Goal: Task Accomplishment & Management: Use online tool/utility

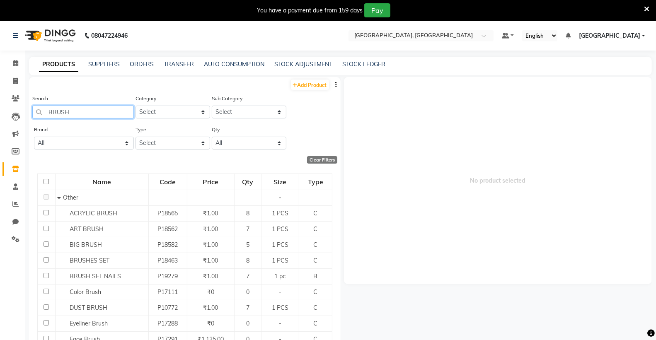
click at [95, 113] on input "BRUSH" at bounding box center [83, 112] width 102 height 13
type input "B"
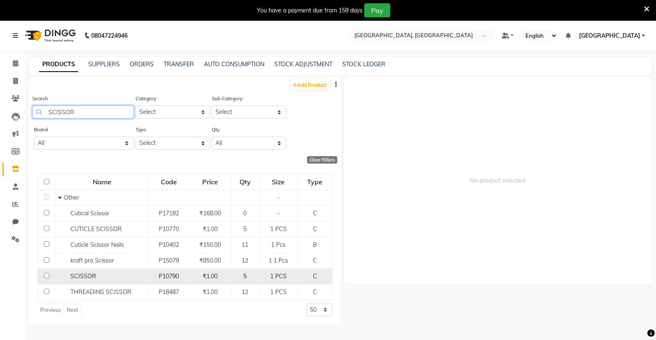
type input "SCISSOR"
click at [104, 274] on div "SCISSOR" at bounding box center [102, 276] width 89 height 9
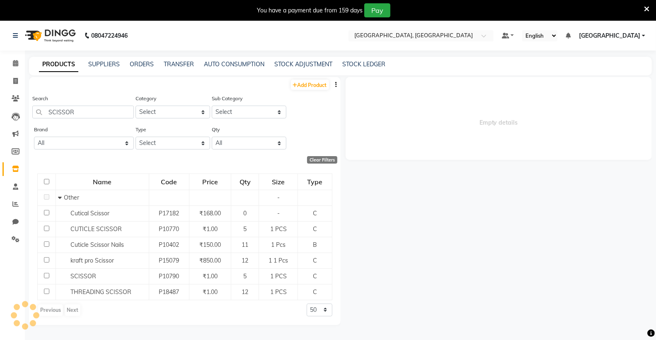
select select
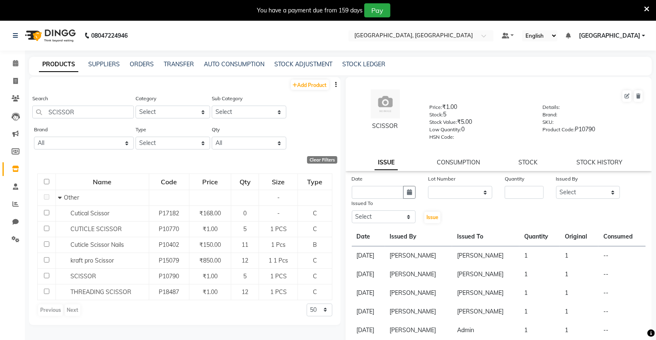
drag, startPoint x: 378, startPoint y: 185, endPoint x: 385, endPoint y: 201, distance: 17.3
click at [378, 187] on div "Date" at bounding box center [384, 187] width 77 height 24
click at [388, 193] on input "text" at bounding box center [378, 192] width 52 height 13
select select "9"
select select "2025"
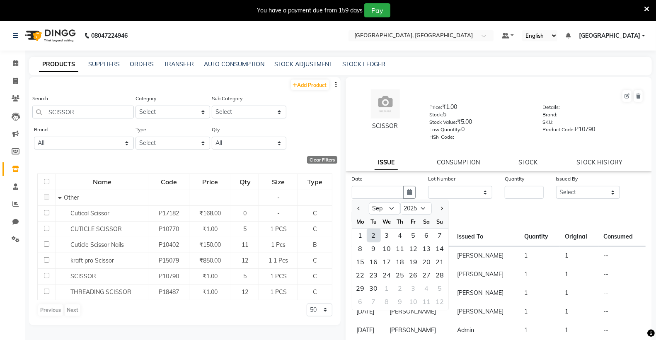
drag, startPoint x: 372, startPoint y: 237, endPoint x: 488, endPoint y: 209, distance: 119.2
click at [374, 237] on div "2" at bounding box center [373, 235] width 13 height 13
type input "02-09-2025"
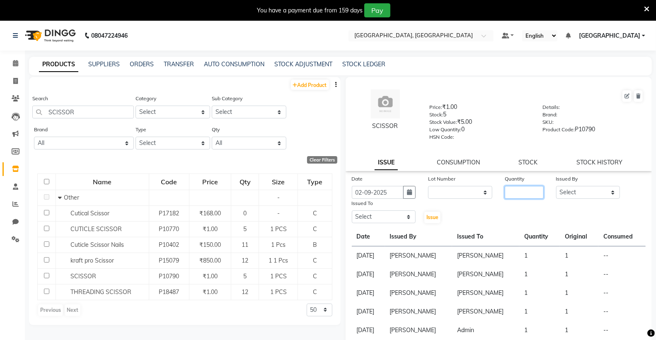
click at [514, 196] on input "number" at bounding box center [524, 192] width 39 height 13
type input "3"
type input "2"
click at [583, 198] on select "Select Admin [PERSON_NAME] [PERSON_NAME] [PERSON_NAME] [PERSON_NAME] [PERSON_NA…" at bounding box center [588, 192] width 64 height 13
select select "72670"
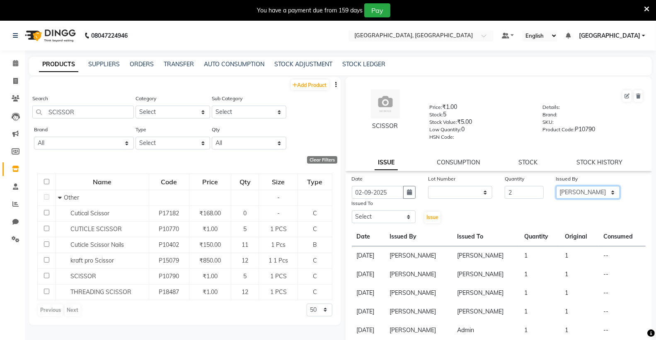
click at [556, 187] on select "Select Admin [PERSON_NAME] [PERSON_NAME] [PERSON_NAME] [PERSON_NAME] [PERSON_NA…" at bounding box center [588, 192] width 64 height 13
click at [375, 217] on select "Select Admin [PERSON_NAME] [PERSON_NAME] [PERSON_NAME] [PERSON_NAME] [PERSON_NA…" at bounding box center [384, 217] width 64 height 13
select select "72670"
click at [352, 211] on select "Select Admin [PERSON_NAME] [PERSON_NAME] [PERSON_NAME] [PERSON_NAME] [PERSON_NA…" at bounding box center [384, 217] width 64 height 13
click at [428, 221] on span "Issue" at bounding box center [433, 217] width 12 height 6
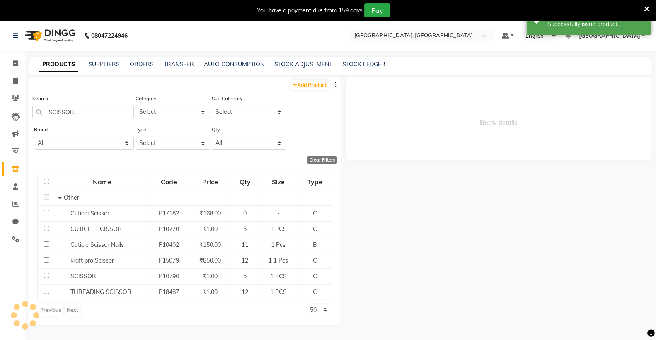
select select
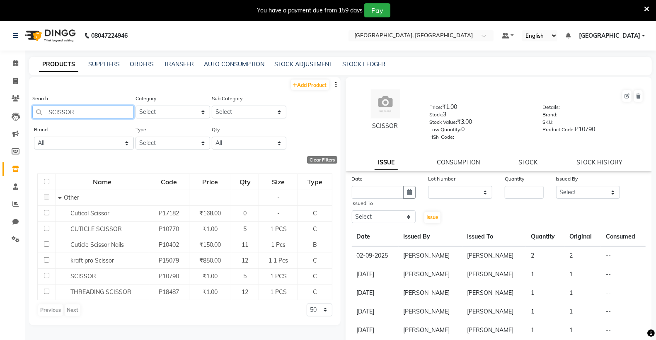
click at [90, 108] on input "SCISSOR" at bounding box center [83, 112] width 102 height 13
type input "S"
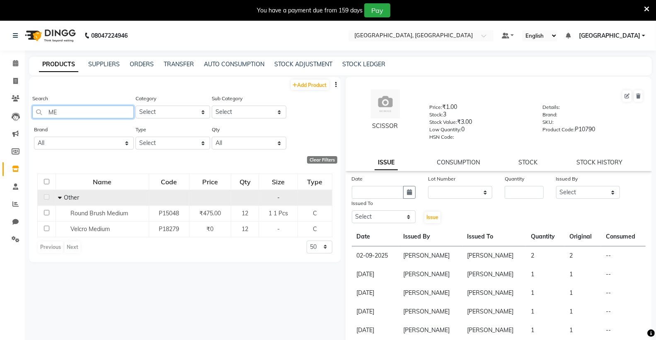
type input "M"
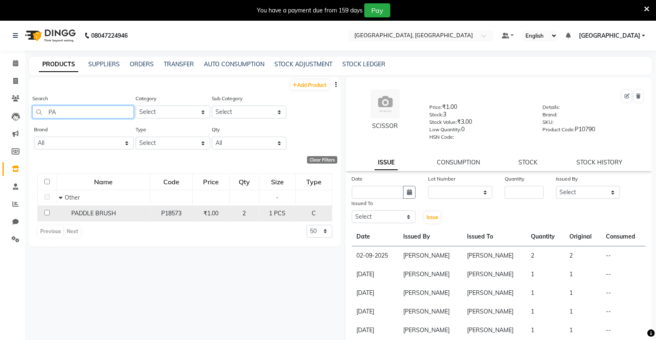
type input "P"
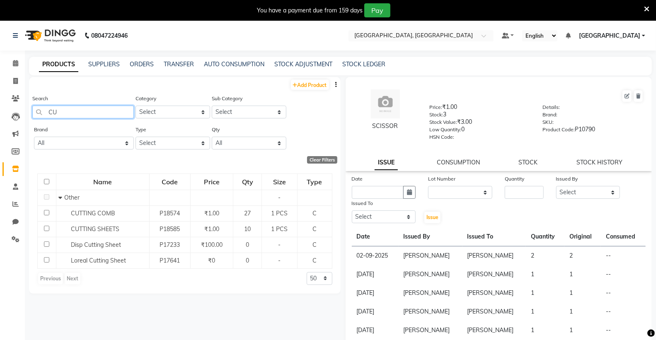
type input "C"
type input "HIGH"
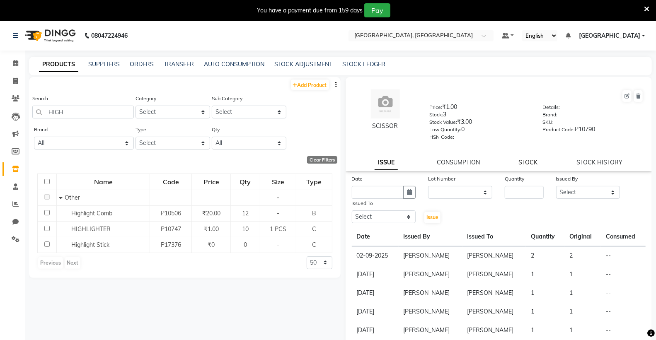
click at [524, 164] on link "STOCK" at bounding box center [528, 162] width 19 height 7
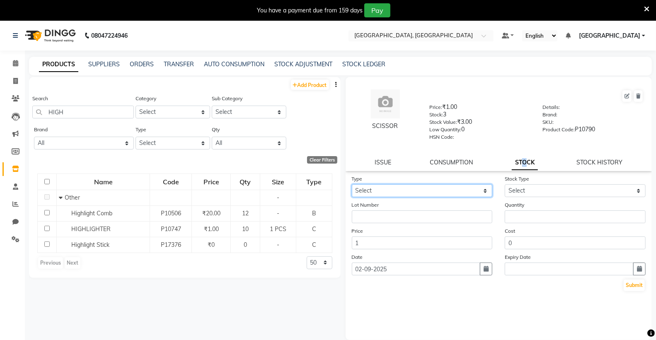
click at [400, 194] on select "Select In Out" at bounding box center [422, 191] width 141 height 13
select select "in"
click at [352, 185] on select "Select In Out" at bounding box center [422, 191] width 141 height 13
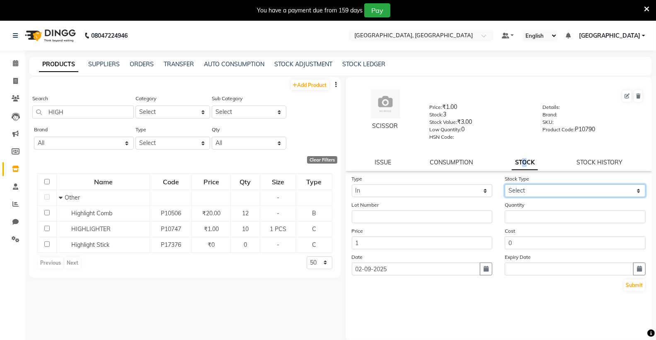
drag, startPoint x: 537, startPoint y: 189, endPoint x: 536, endPoint y: 197, distance: 7.9
click at [537, 190] on select "Select New Stock Adjustment Return Other" at bounding box center [575, 191] width 141 height 13
select select "adjustment"
click at [505, 185] on select "Select New Stock Adjustment Return Other" at bounding box center [575, 191] width 141 height 13
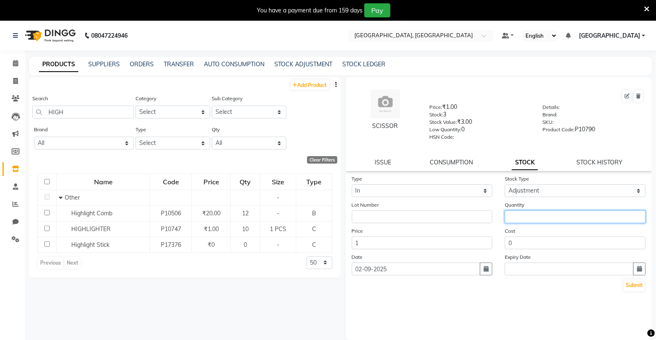
click at [528, 218] on input "number" at bounding box center [575, 217] width 141 height 13
type input "7"
click at [633, 285] on button "Submit" at bounding box center [634, 286] width 21 height 12
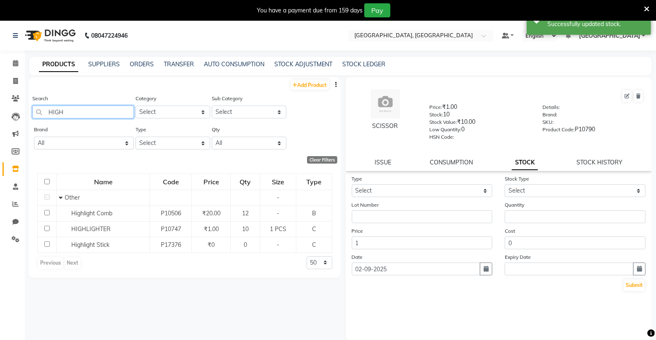
click at [98, 114] on input "HIGH" at bounding box center [83, 112] width 102 height 13
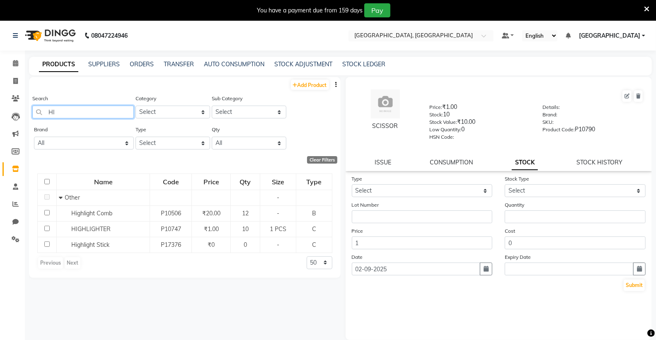
type input "H"
click at [104, 114] on input "D TANGLE" at bounding box center [83, 112] width 102 height 13
type input "D"
type input "S"
type input "H"
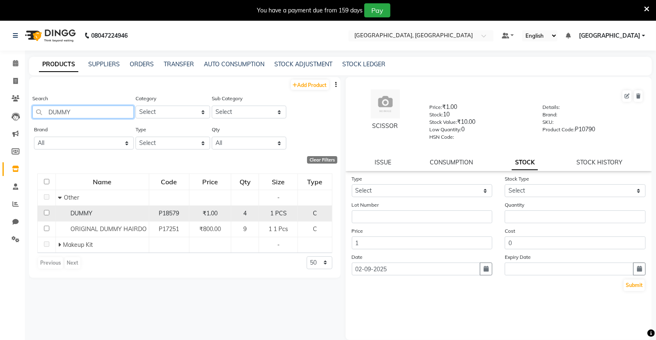
type input "DUMMY"
click at [82, 219] on td "DUMMY" at bounding box center [102, 214] width 93 height 16
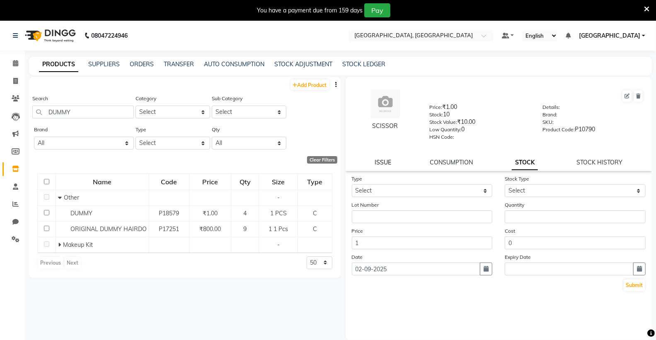
click at [383, 162] on link "ISSUE" at bounding box center [383, 162] width 17 height 7
select select
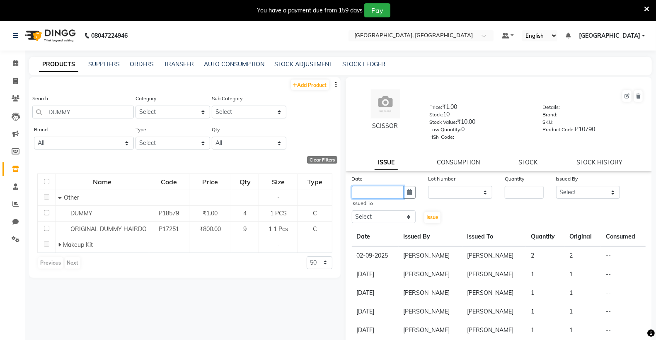
click at [379, 194] on input "text" at bounding box center [378, 192] width 52 height 13
select select "9"
select select "2025"
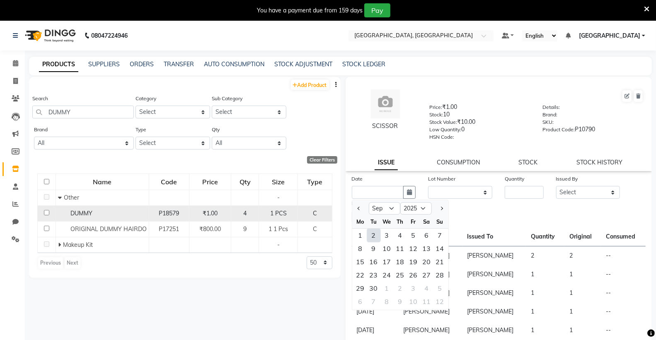
click at [96, 216] on div "DUMMY" at bounding box center [102, 213] width 89 height 9
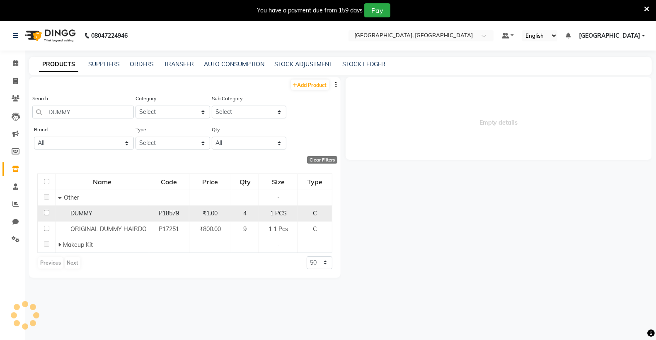
select select
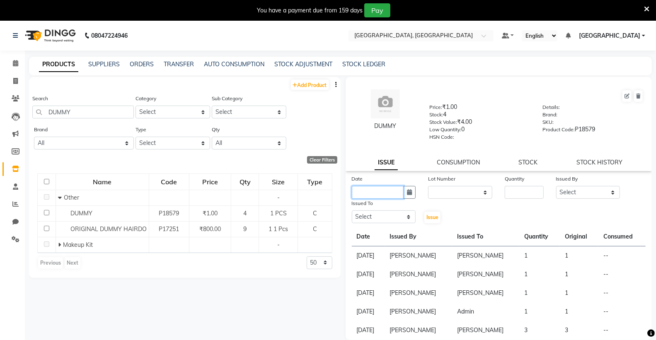
click at [393, 192] on input "text" at bounding box center [378, 192] width 52 height 13
select select "9"
select select "2025"
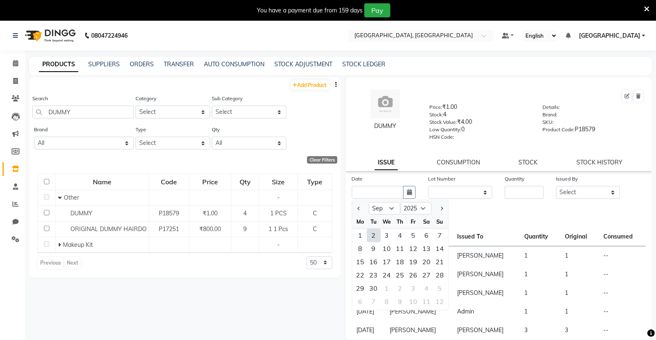
click at [373, 238] on div "2" at bounding box center [373, 235] width 13 height 13
type input "02-09-2025"
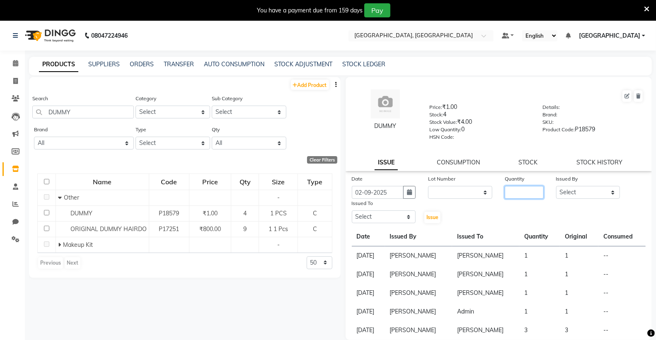
click at [527, 197] on input "number" at bounding box center [524, 192] width 39 height 13
type input "1"
drag, startPoint x: 579, startPoint y: 191, endPoint x: 559, endPoint y: 196, distance: 21.0
click at [578, 193] on select "Select Admin [PERSON_NAME] [PERSON_NAME] [PERSON_NAME] [PERSON_NAME] [PERSON_NA…" at bounding box center [588, 192] width 64 height 13
select select "72670"
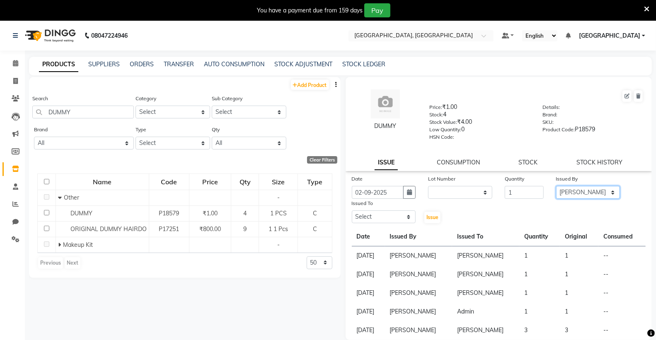
click at [556, 187] on select "Select Admin [PERSON_NAME] [PERSON_NAME] [PERSON_NAME] [PERSON_NAME] [PERSON_NA…" at bounding box center [588, 192] width 64 height 13
click at [369, 219] on select "Select Admin [PERSON_NAME] [PERSON_NAME] [PERSON_NAME] [PERSON_NAME] [PERSON_NA…" at bounding box center [384, 217] width 64 height 13
select select "72670"
click at [352, 211] on select "Select Admin [PERSON_NAME] [PERSON_NAME] [PERSON_NAME] [PERSON_NAME] [PERSON_NA…" at bounding box center [384, 217] width 64 height 13
click at [435, 222] on button "Issue" at bounding box center [433, 218] width 16 height 12
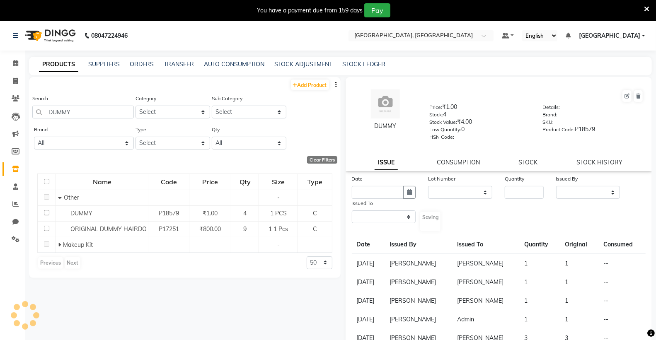
select select
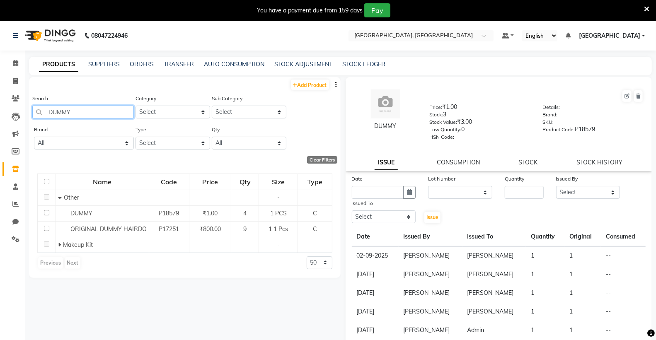
click at [78, 117] on input "DUMMY" at bounding box center [83, 112] width 102 height 13
type input "D"
type input "B"
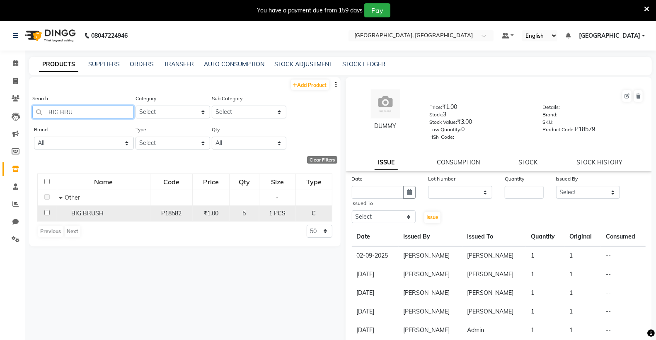
type input "BIG BRU"
click at [125, 214] on div "BIG BRUSH" at bounding box center [103, 213] width 89 height 9
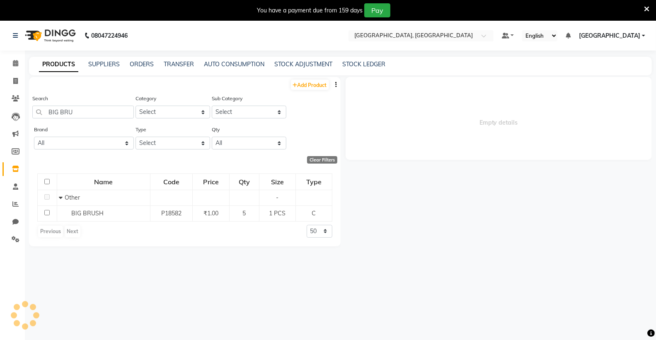
select select
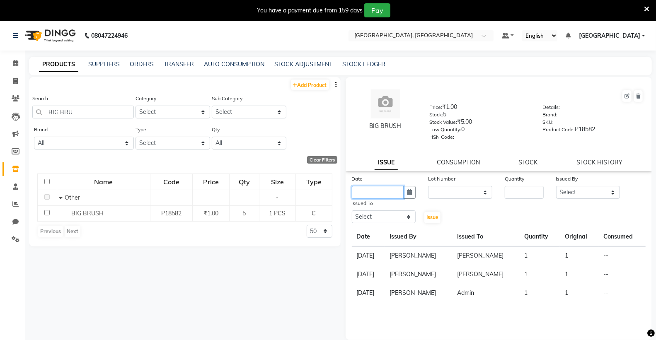
click at [390, 194] on input "text" at bounding box center [378, 192] width 52 height 13
select select "9"
select select "2025"
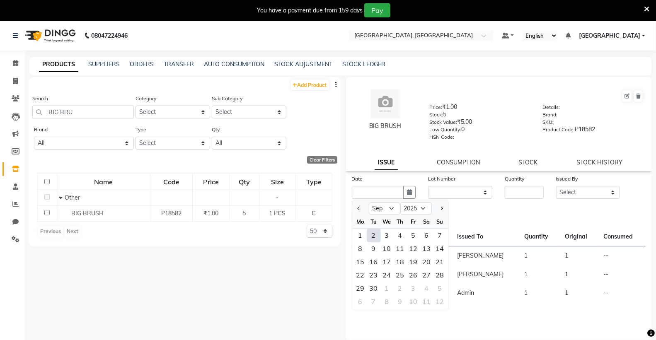
drag, startPoint x: 372, startPoint y: 233, endPoint x: 392, endPoint y: 229, distance: 20.4
click at [373, 233] on div "2" at bounding box center [373, 235] width 13 height 13
type input "02-09-2025"
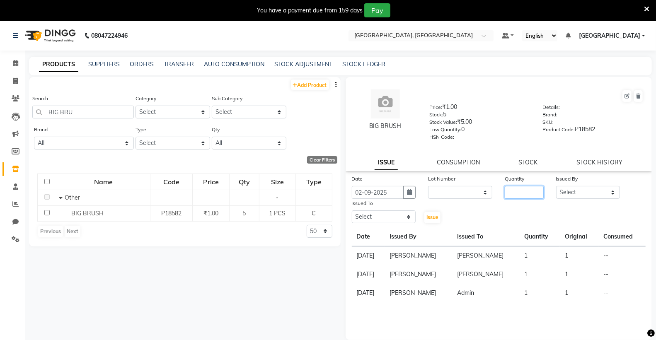
click at [514, 194] on input "number" at bounding box center [524, 192] width 39 height 13
type input "1"
drag, startPoint x: 566, startPoint y: 193, endPoint x: 566, endPoint y: 198, distance: 4.6
click at [566, 193] on select "Select Admin [PERSON_NAME] [PERSON_NAME] [PERSON_NAME] [PERSON_NAME] [PERSON_NA…" at bounding box center [588, 192] width 64 height 13
select select "72670"
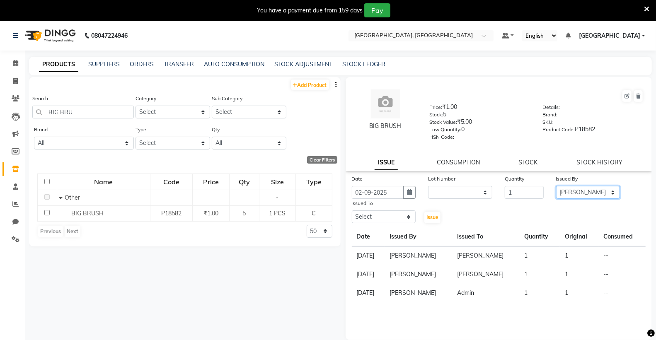
click at [556, 187] on select "Select Admin [PERSON_NAME] [PERSON_NAME] [PERSON_NAME] [PERSON_NAME] [PERSON_NA…" at bounding box center [588, 192] width 64 height 13
drag, startPoint x: 367, startPoint y: 217, endPoint x: 367, endPoint y: 211, distance: 6.6
click at [367, 217] on select "Select Admin [PERSON_NAME] [PERSON_NAME] [PERSON_NAME] [PERSON_NAME] [PERSON_NA…" at bounding box center [384, 217] width 64 height 13
select select "72670"
click at [352, 211] on select "Select Admin [PERSON_NAME] [PERSON_NAME] [PERSON_NAME] [PERSON_NAME] [PERSON_NA…" at bounding box center [384, 217] width 64 height 13
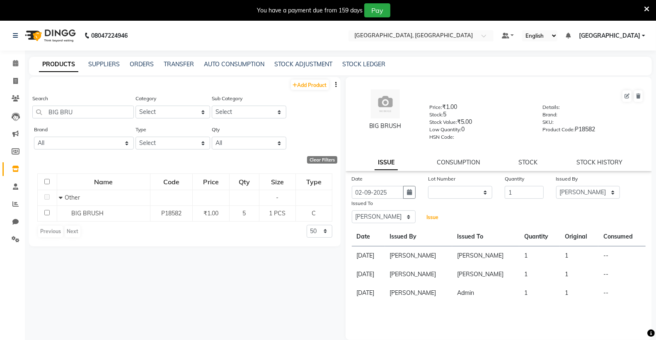
drag, startPoint x: 435, startPoint y: 221, endPoint x: 416, endPoint y: 218, distance: 19.7
click at [435, 221] on span "Issue" at bounding box center [433, 217] width 12 height 6
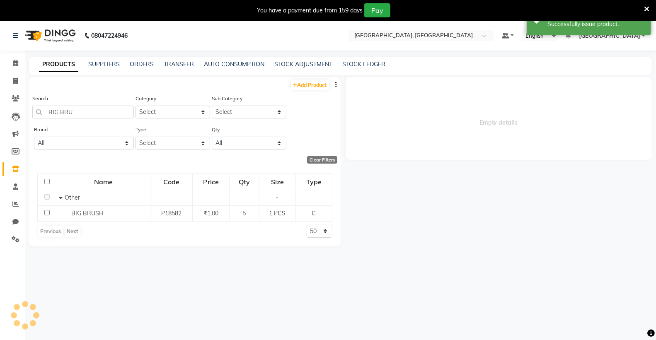
select select
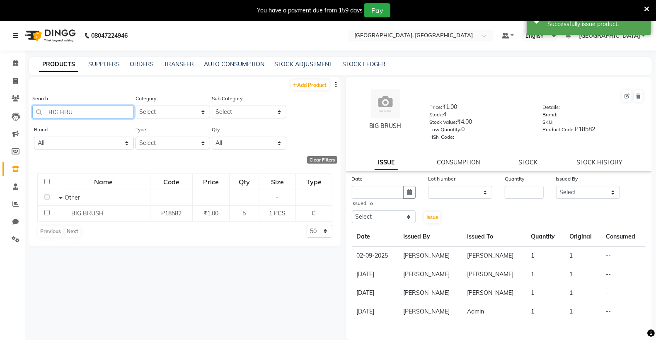
click at [114, 118] on input "BIG BRU" at bounding box center [83, 112] width 102 height 13
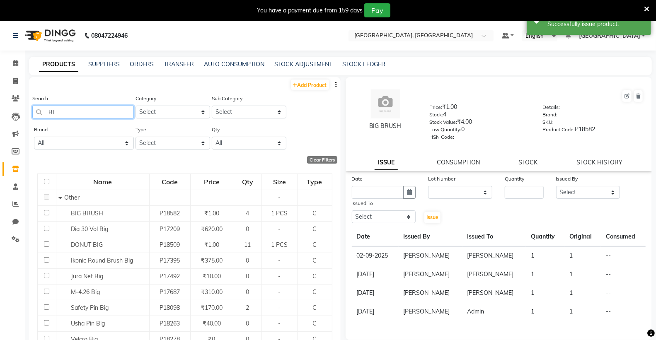
type input "B"
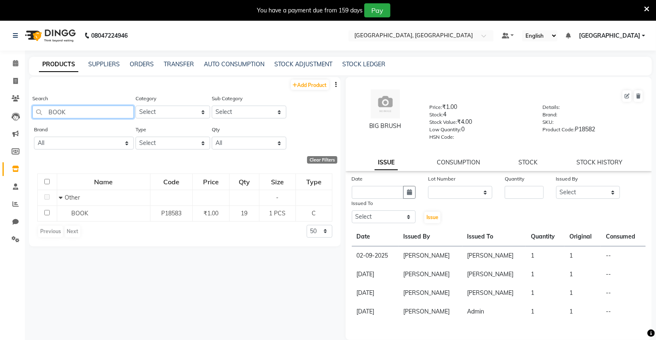
click at [83, 114] on input "BOOK" at bounding box center [83, 112] width 102 height 13
type input "B"
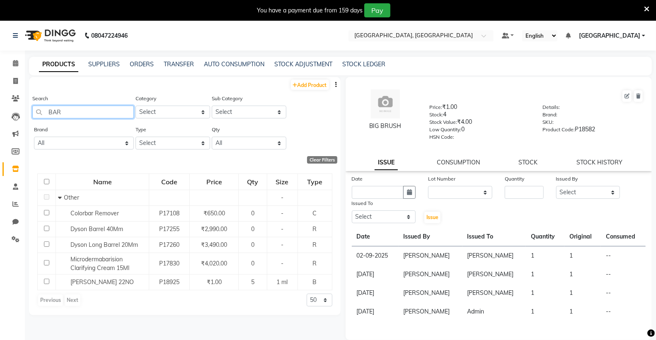
drag, startPoint x: 94, startPoint y: 107, endPoint x: 86, endPoint y: 125, distance: 19.9
click at [93, 107] on input "BAR" at bounding box center [83, 112] width 102 height 13
type input "B"
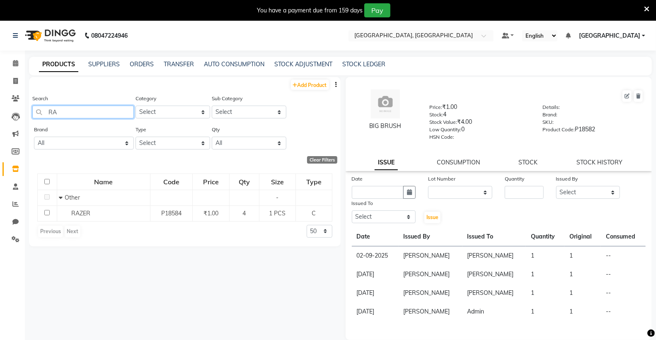
type input "R"
type input "V"
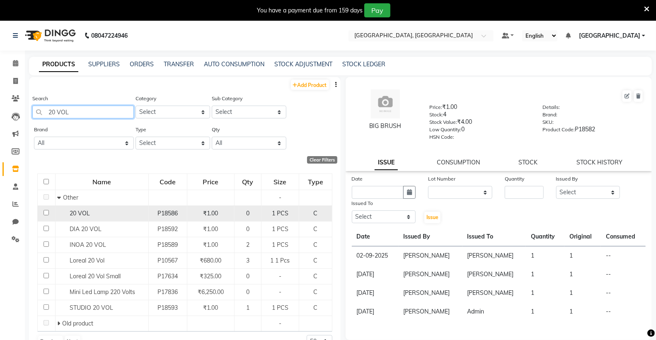
type input "20 VOL"
click at [118, 214] on div "20 VOL" at bounding box center [101, 213] width 89 height 9
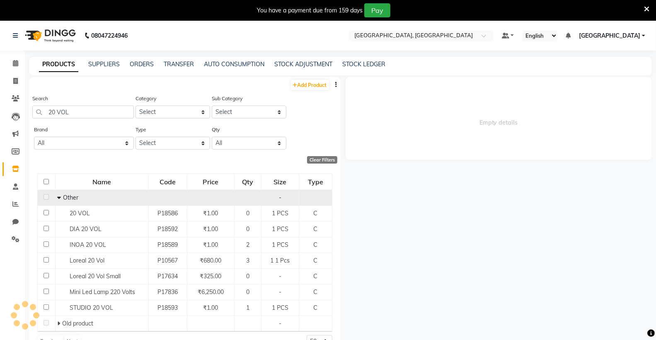
select select
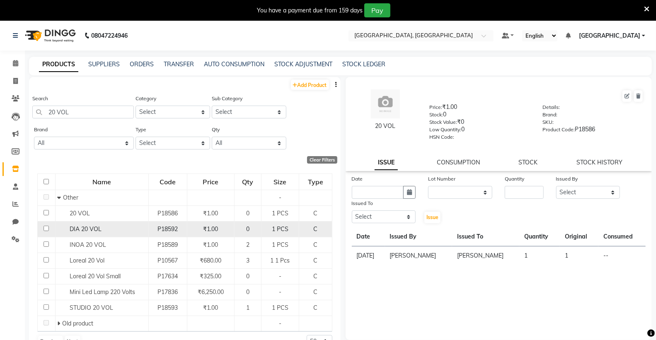
scroll to position [3, 0]
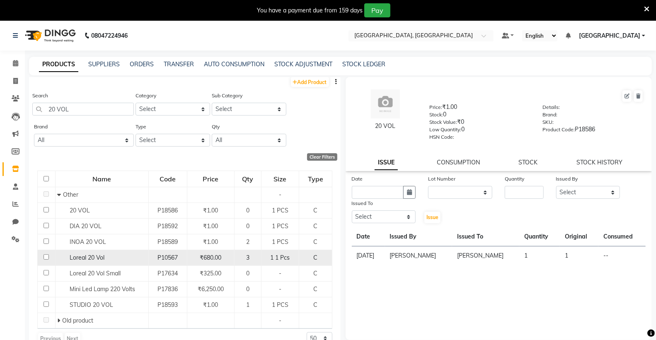
click at [124, 260] on div "Loreal 20 Vol" at bounding box center [101, 258] width 89 height 9
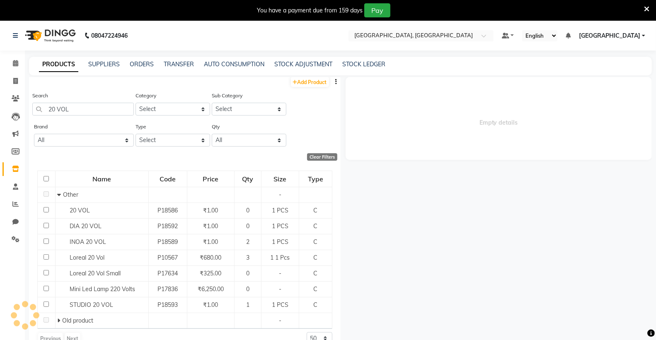
select select
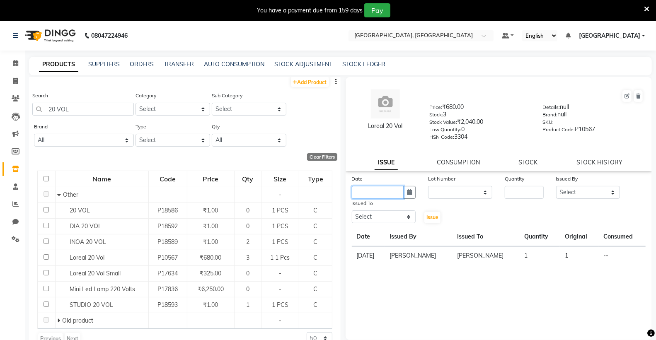
click at [378, 199] on input "text" at bounding box center [378, 192] width 52 height 13
select select "9"
select select "2025"
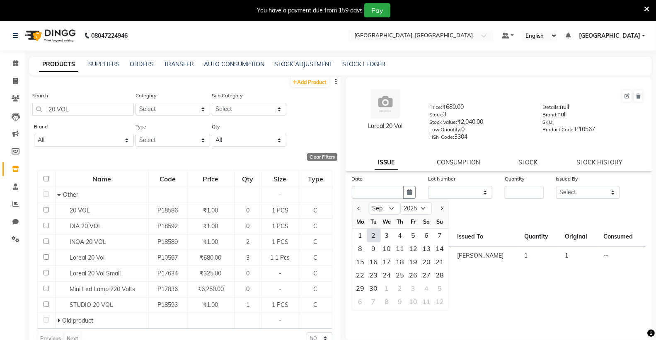
click at [377, 237] on div "2" at bounding box center [373, 235] width 13 height 13
type input "02-09-2025"
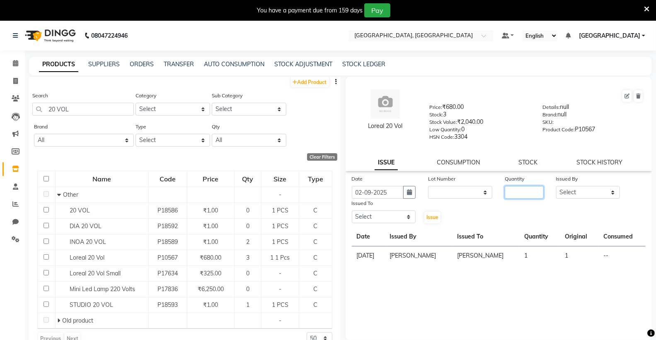
click at [522, 193] on input "number" at bounding box center [524, 192] width 39 height 13
type input "1"
click at [575, 191] on select "Select Admin [PERSON_NAME] [PERSON_NAME] [PERSON_NAME] [PERSON_NAME] [PERSON_NA…" at bounding box center [588, 192] width 64 height 13
select select "72670"
click at [556, 187] on select "Select Admin [PERSON_NAME] [PERSON_NAME] [PERSON_NAME] [PERSON_NAME] [PERSON_NA…" at bounding box center [588, 192] width 64 height 13
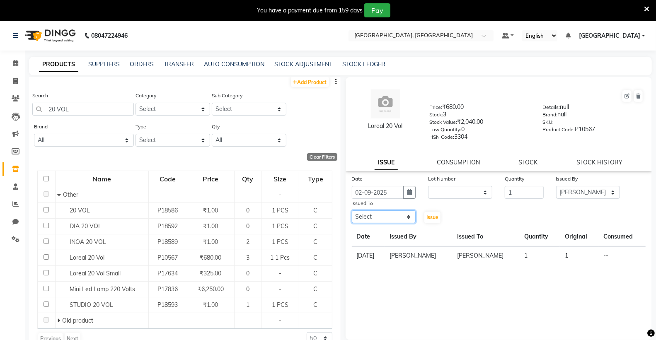
drag, startPoint x: 379, startPoint y: 220, endPoint x: 374, endPoint y: 213, distance: 8.7
click at [379, 220] on select "Select Admin [PERSON_NAME] [PERSON_NAME] [PERSON_NAME] [PERSON_NAME] [PERSON_NA…" at bounding box center [384, 217] width 64 height 13
select select "72670"
click at [352, 211] on select "Select Admin [PERSON_NAME] [PERSON_NAME] [PERSON_NAME] [PERSON_NAME] [PERSON_NA…" at bounding box center [384, 217] width 64 height 13
drag, startPoint x: 430, startPoint y: 216, endPoint x: 397, endPoint y: 189, distance: 41.6
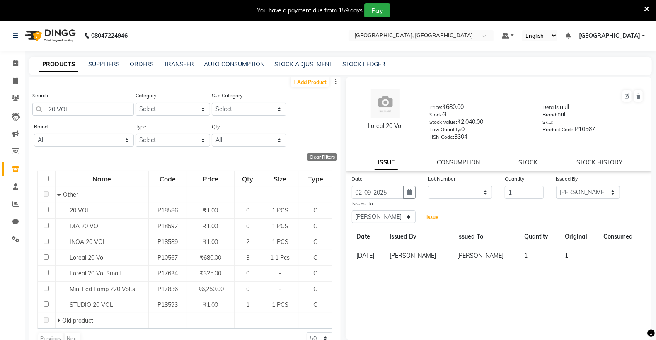
click at [428, 216] on span "Issue" at bounding box center [433, 217] width 12 height 6
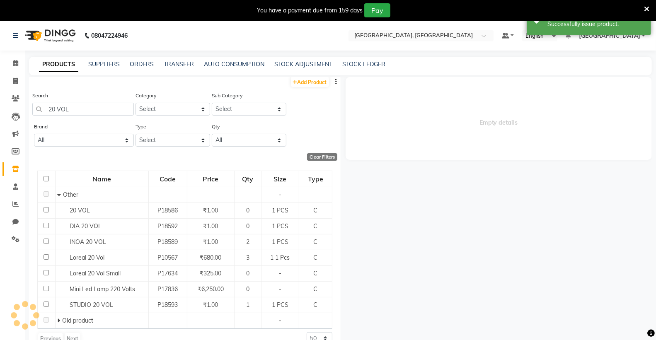
select select
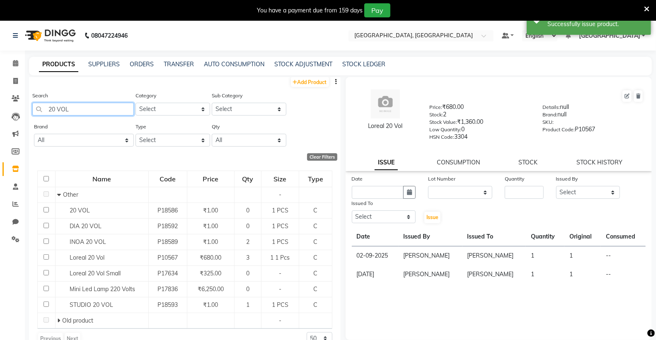
click at [80, 109] on input "20 VOL" at bounding box center [83, 109] width 102 height 13
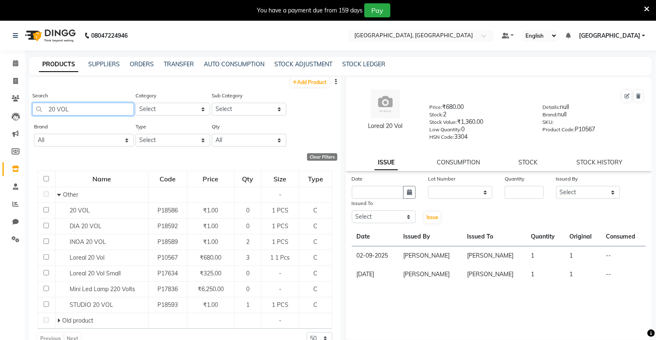
click at [61, 110] on input "20 VOL" at bounding box center [83, 109] width 102 height 13
click at [58, 110] on input "20 VOL" at bounding box center [83, 109] width 102 height 13
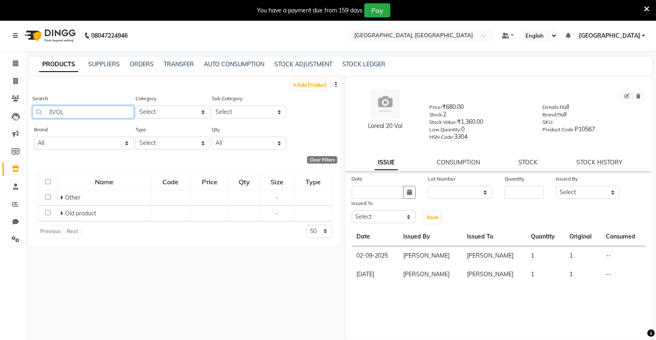
scroll to position [0, 0]
type input "20 VOL"
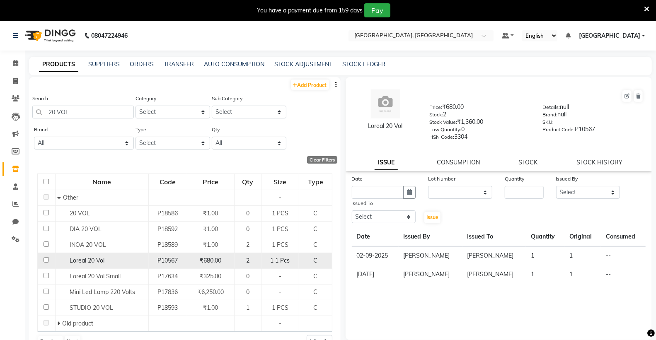
click at [107, 259] on div "Loreal 20 Vol" at bounding box center [101, 261] width 89 height 9
click at [121, 260] on div "Loreal 20 Vol" at bounding box center [101, 261] width 89 height 9
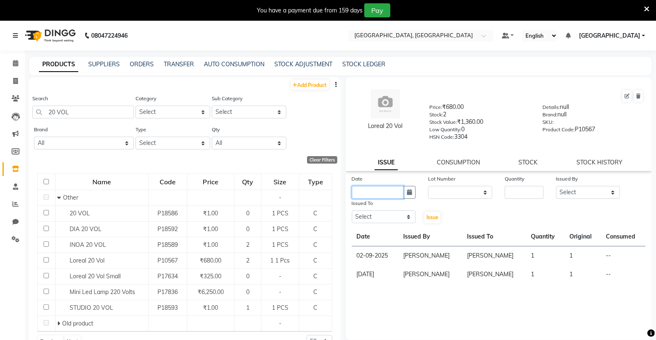
click at [383, 195] on input "text" at bounding box center [378, 192] width 52 height 13
select select "9"
select select "2025"
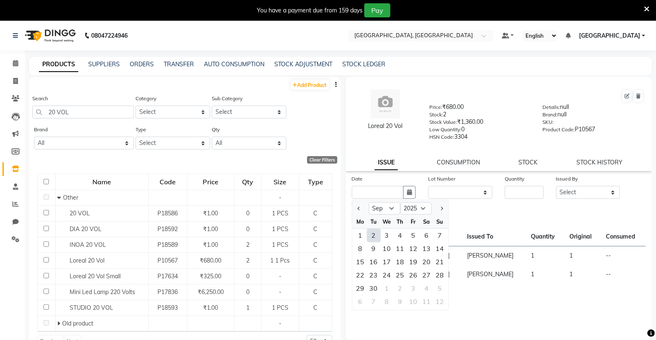
click at [370, 233] on div "2" at bounding box center [373, 235] width 13 height 13
type input "02-09-2025"
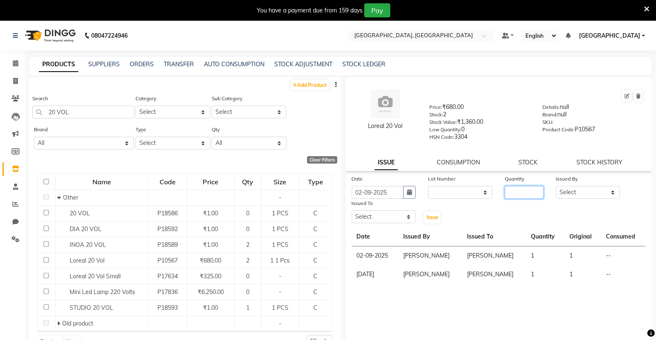
click at [519, 193] on input "number" at bounding box center [524, 192] width 39 height 13
type input "1"
click at [586, 197] on select "Select Admin [PERSON_NAME] [PERSON_NAME] [PERSON_NAME] [PERSON_NAME] [PERSON_NA…" at bounding box center [588, 192] width 64 height 13
select select "72670"
click at [556, 187] on select "Select Admin [PERSON_NAME] [PERSON_NAME] [PERSON_NAME] [PERSON_NAME] [PERSON_NA…" at bounding box center [588, 192] width 64 height 13
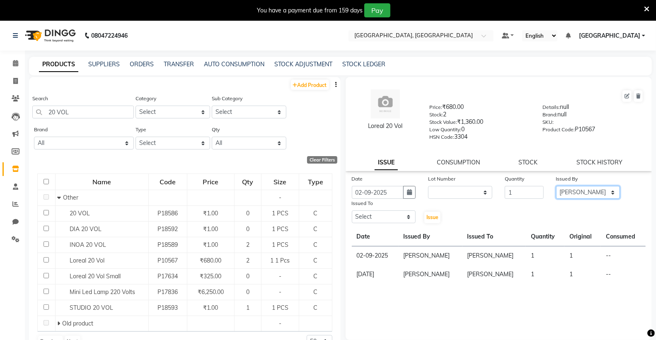
drag, startPoint x: 573, startPoint y: 192, endPoint x: 565, endPoint y: 196, distance: 8.9
click at [573, 192] on select "Select Admin [PERSON_NAME] [PERSON_NAME] [PERSON_NAME] [PERSON_NAME] [PERSON_NA…" at bounding box center [588, 192] width 64 height 13
click at [374, 214] on select "Select Admin [PERSON_NAME] [PERSON_NAME] [PERSON_NAME] [PERSON_NAME] [PERSON_NA…" at bounding box center [384, 217] width 64 height 13
select select "72670"
click at [352, 211] on select "Select Admin [PERSON_NAME] [PERSON_NAME] [PERSON_NAME] [PERSON_NAME] [PERSON_NA…" at bounding box center [384, 217] width 64 height 13
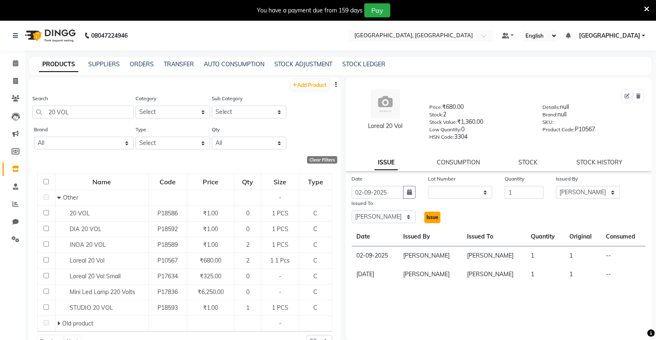
click at [434, 219] on span "Issue" at bounding box center [433, 217] width 12 height 6
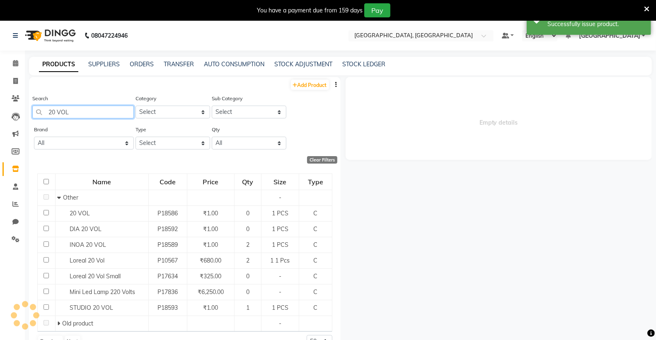
click at [100, 114] on input "20 VOL" at bounding box center [83, 112] width 102 height 13
select select
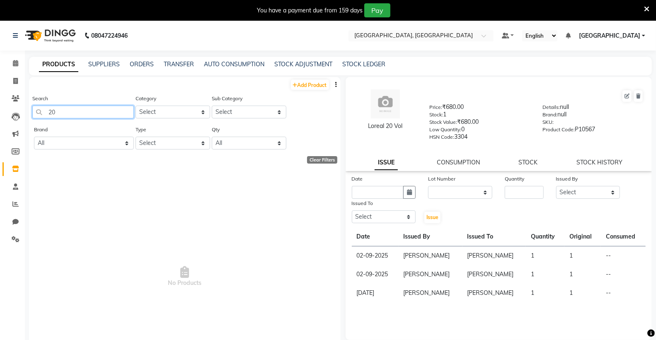
type input "2"
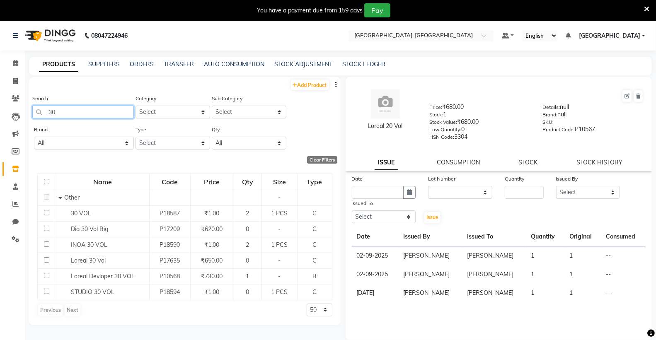
type input "3"
type input "4"
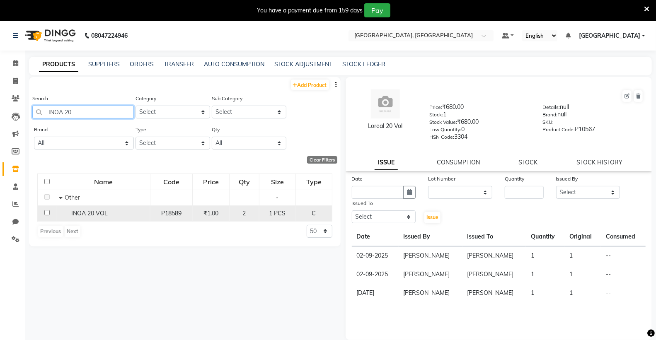
type input "INOA 20"
click at [90, 213] on span "INOA 20 VOL" at bounding box center [89, 213] width 36 height 7
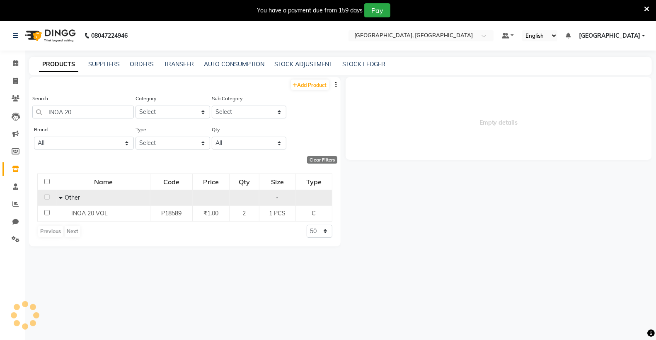
select select
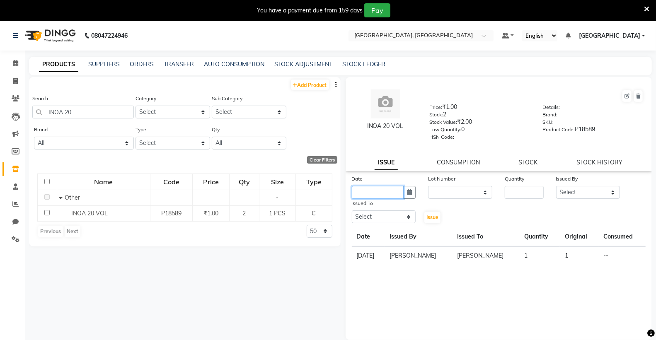
click at [396, 194] on input "text" at bounding box center [378, 192] width 52 height 13
select select "9"
select select "2025"
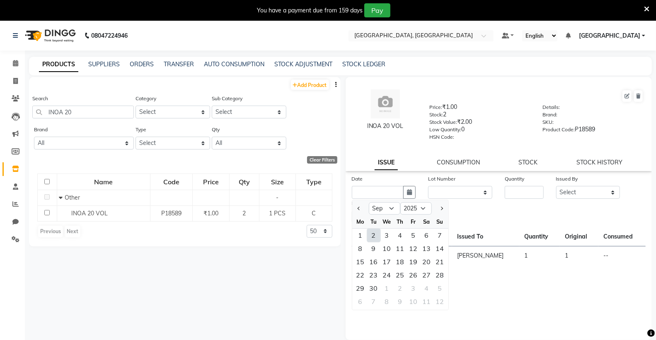
drag, startPoint x: 376, startPoint y: 234, endPoint x: 469, endPoint y: 202, distance: 98.1
click at [377, 233] on div "2" at bounding box center [373, 235] width 13 height 13
type input "02-09-2025"
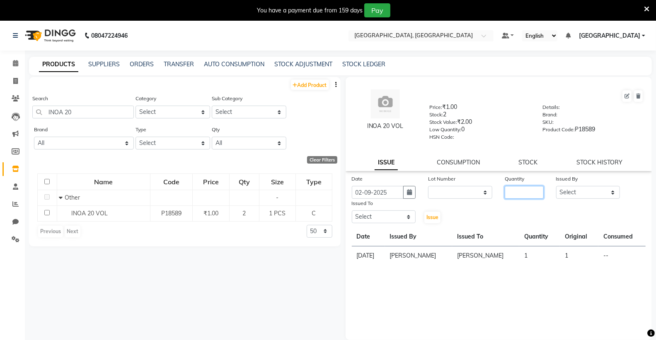
click at [523, 192] on input "number" at bounding box center [524, 192] width 39 height 13
type input "1"
click at [564, 196] on select "Select Admin [PERSON_NAME] [PERSON_NAME] [PERSON_NAME] [PERSON_NAME] [PERSON_NA…" at bounding box center [588, 192] width 64 height 13
click at [556, 187] on select "Select Admin [PERSON_NAME] [PERSON_NAME] [PERSON_NAME] [PERSON_NAME] [PERSON_NA…" at bounding box center [588, 192] width 64 height 13
click at [578, 198] on select "Select Admin [PERSON_NAME] [PERSON_NAME] [PERSON_NAME] [PERSON_NAME] [PERSON_NA…" at bounding box center [588, 192] width 64 height 13
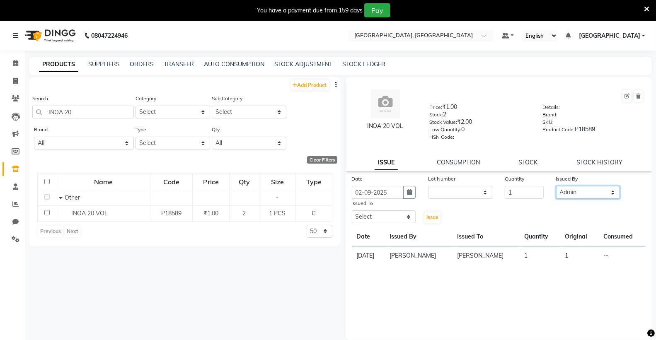
select select "72670"
click at [556, 187] on select "Select Admin [PERSON_NAME] [PERSON_NAME] [PERSON_NAME] [PERSON_NAME] [PERSON_NA…" at bounding box center [588, 192] width 64 height 13
click at [367, 223] on select "Select Admin [PERSON_NAME] [PERSON_NAME] [PERSON_NAME] [PERSON_NAME] [PERSON_NA…" at bounding box center [384, 217] width 64 height 13
select select "72670"
click at [352, 211] on select "Select Admin [PERSON_NAME] [PERSON_NAME] [PERSON_NAME] [PERSON_NAME] [PERSON_NA…" at bounding box center [384, 217] width 64 height 13
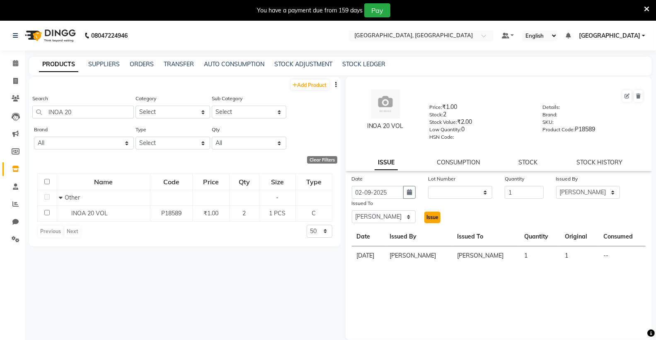
click at [436, 212] on button "Issue" at bounding box center [433, 218] width 16 height 12
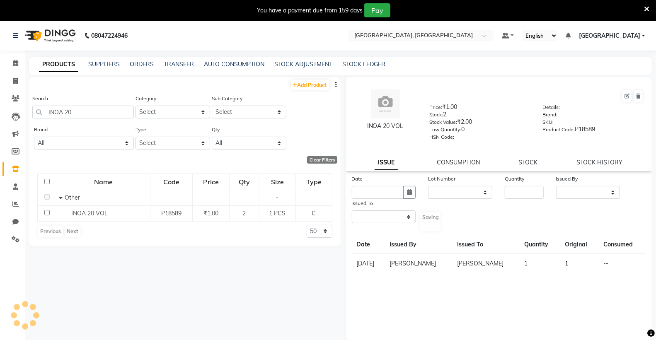
select select
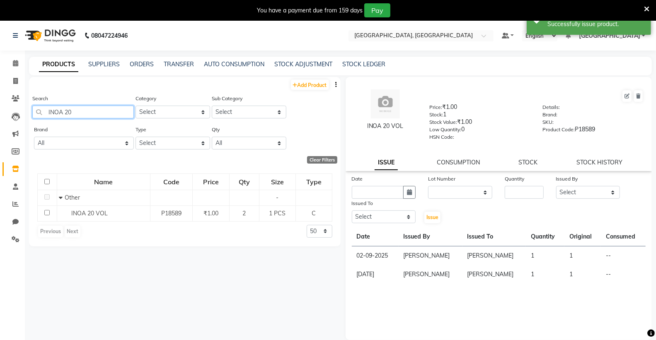
click at [79, 115] on input "INOA 20" at bounding box center [83, 112] width 102 height 13
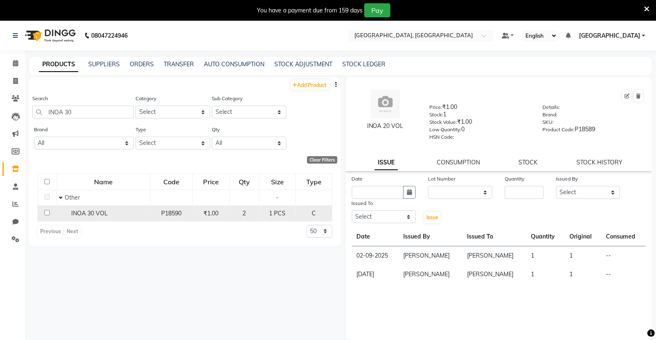
click at [102, 208] on td "INOA 30 VOL" at bounding box center [103, 214] width 93 height 16
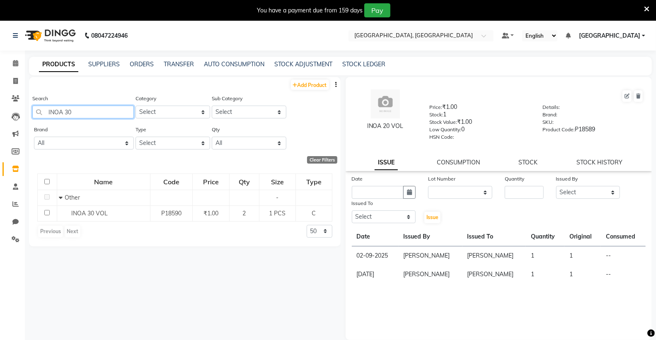
click at [97, 114] on input "INOA 30" at bounding box center [83, 112] width 102 height 13
type input "I"
type input "D"
type input "S"
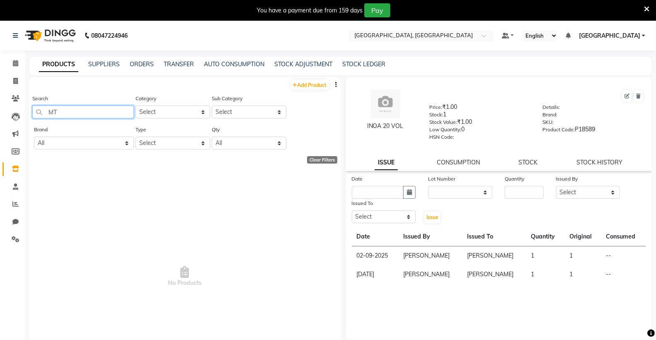
type input "M"
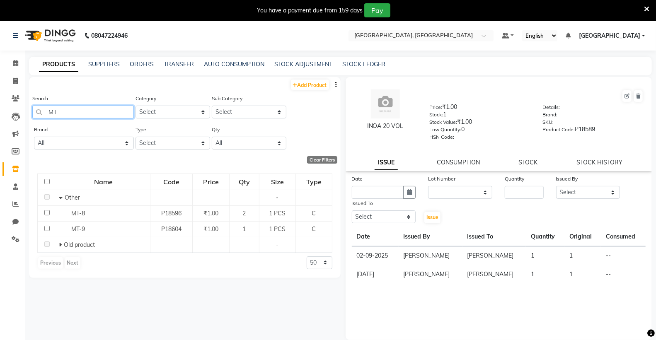
type input "M"
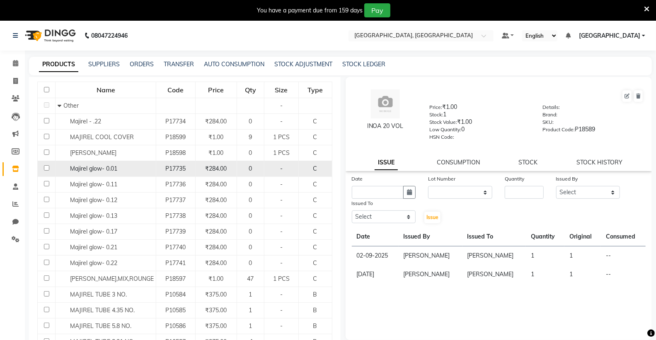
scroll to position [138, 0]
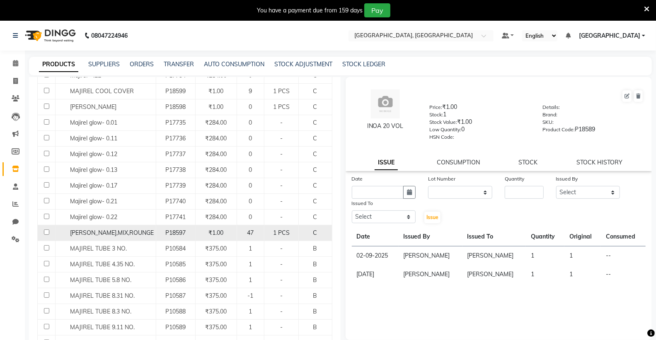
type input "MAJIREL"
click at [143, 234] on div "[PERSON_NAME],MIX,ROUNGE" at bounding box center [106, 233] width 96 height 9
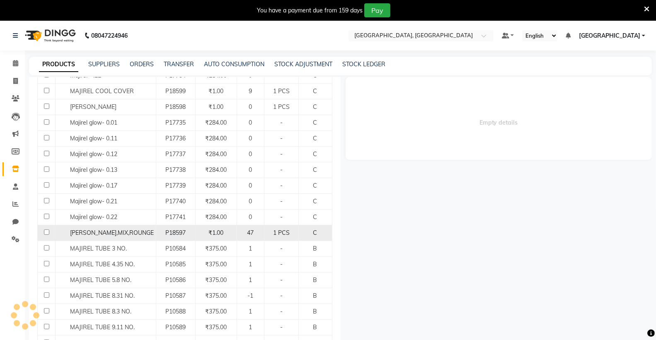
select select
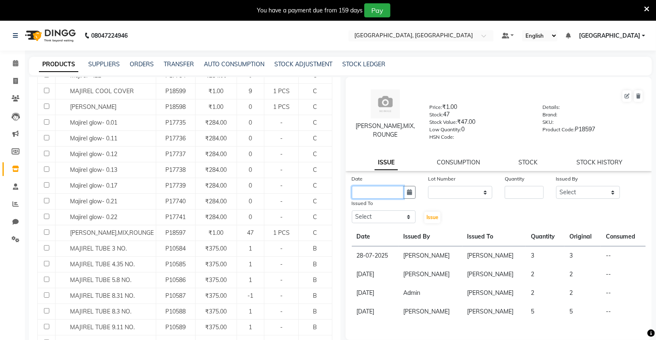
click at [391, 193] on input "text" at bounding box center [378, 192] width 52 height 13
select select "9"
select select "2025"
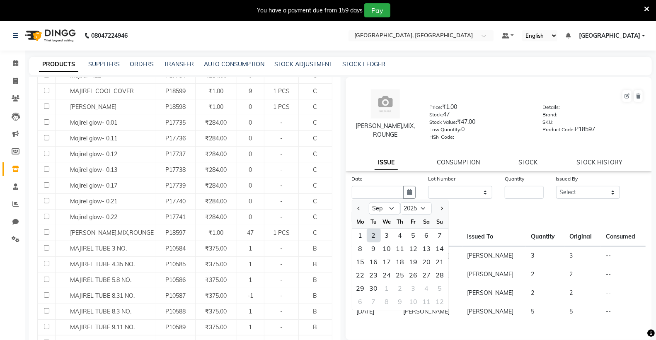
click at [375, 238] on div "2" at bounding box center [373, 235] width 13 height 13
type input "02-09-2025"
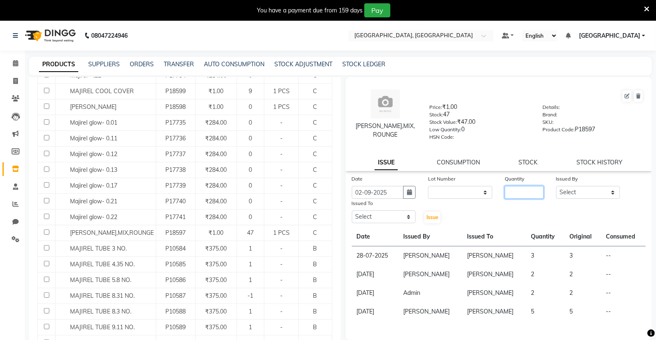
click at [513, 189] on input "number" at bounding box center [524, 192] width 39 height 13
type input "6"
click at [583, 192] on select "Select Admin [PERSON_NAME] [PERSON_NAME] [PERSON_NAME] [PERSON_NAME] [PERSON_NA…" at bounding box center [588, 192] width 64 height 13
select select "72670"
click at [556, 187] on select "Select Admin [PERSON_NAME] [PERSON_NAME] [PERSON_NAME] [PERSON_NAME] [PERSON_NA…" at bounding box center [588, 192] width 64 height 13
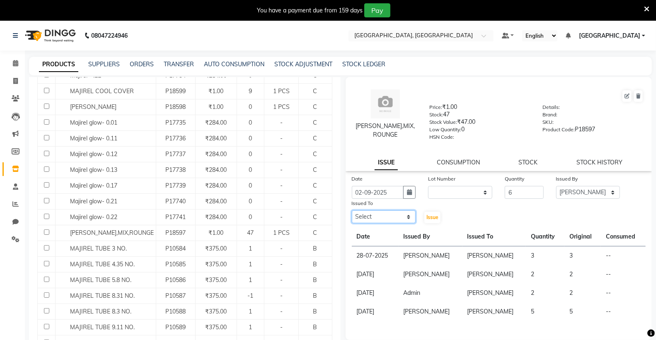
drag, startPoint x: 386, startPoint y: 217, endPoint x: 383, endPoint y: 212, distance: 5.6
click at [386, 217] on select "Select Admin [PERSON_NAME] [PERSON_NAME] [PERSON_NAME] [PERSON_NAME] [PERSON_NA…" at bounding box center [384, 217] width 64 height 13
select select "72670"
click at [352, 211] on select "Select Admin [PERSON_NAME] [PERSON_NAME] [PERSON_NAME] [PERSON_NAME] [PERSON_NA…" at bounding box center [384, 217] width 64 height 13
click at [427, 216] on span "Issue" at bounding box center [433, 217] width 12 height 6
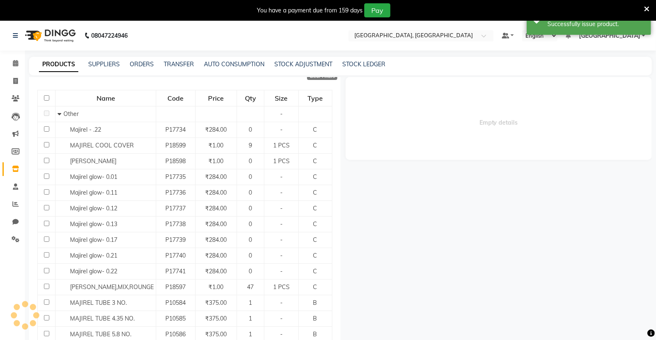
scroll to position [0, 0]
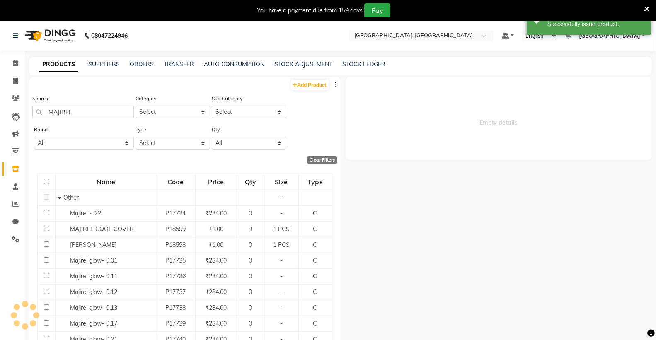
select select
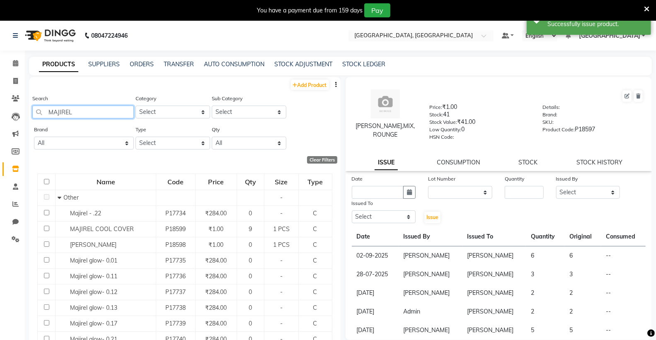
click at [82, 112] on input "MAJIREL" at bounding box center [83, 112] width 102 height 13
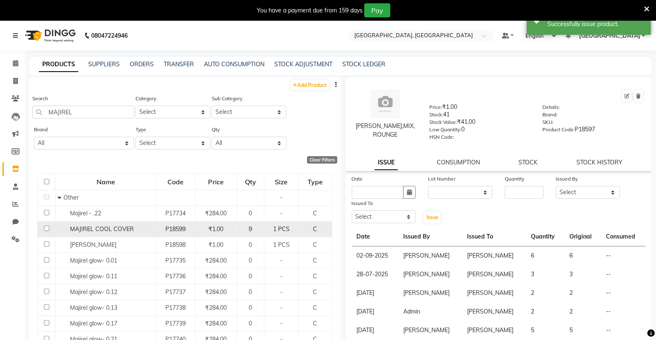
click at [117, 233] on span "MAJIREL COOL COVER" at bounding box center [102, 229] width 64 height 7
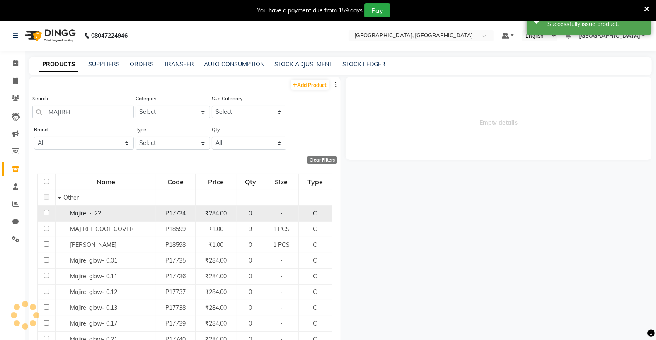
select select
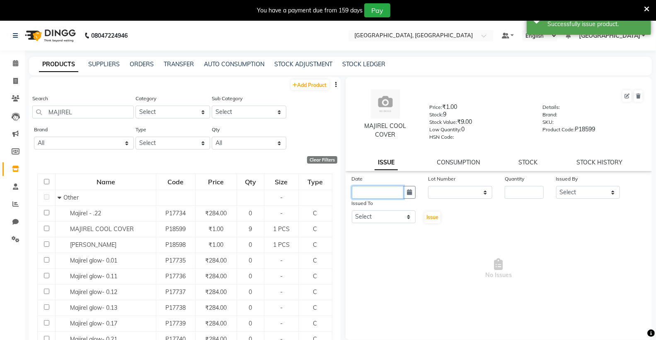
click at [359, 193] on input "text" at bounding box center [378, 192] width 52 height 13
select select "9"
select select "2025"
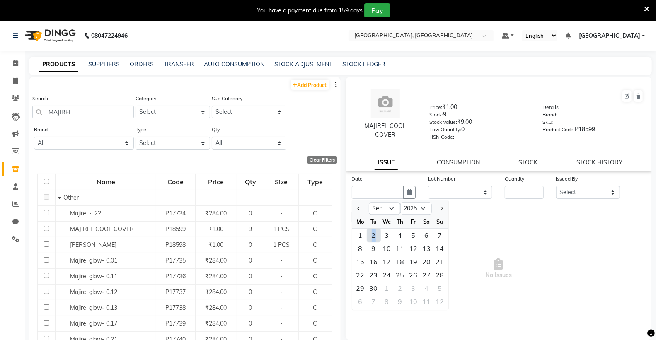
drag, startPoint x: 374, startPoint y: 238, endPoint x: 452, endPoint y: 212, distance: 82.6
click at [374, 238] on div "2" at bounding box center [373, 235] width 13 height 13
type input "02-09-2025"
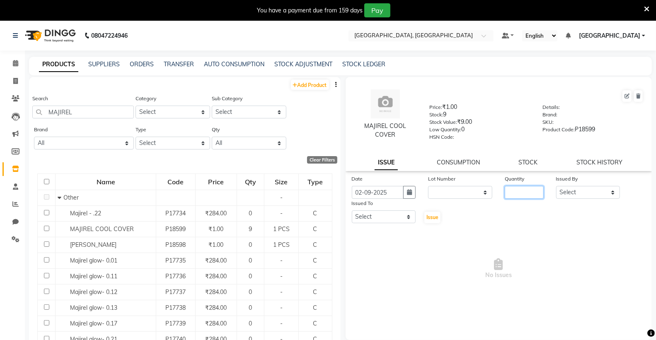
click at [521, 196] on input "number" at bounding box center [524, 192] width 39 height 13
type input "1"
click at [585, 189] on select "Select Admin [PERSON_NAME] [PERSON_NAME] [PERSON_NAME] [PERSON_NAME] [PERSON_NA…" at bounding box center [588, 192] width 64 height 13
select select "72670"
click at [556, 187] on select "Select Admin [PERSON_NAME] [PERSON_NAME] [PERSON_NAME] [PERSON_NAME] [PERSON_NA…" at bounding box center [588, 192] width 64 height 13
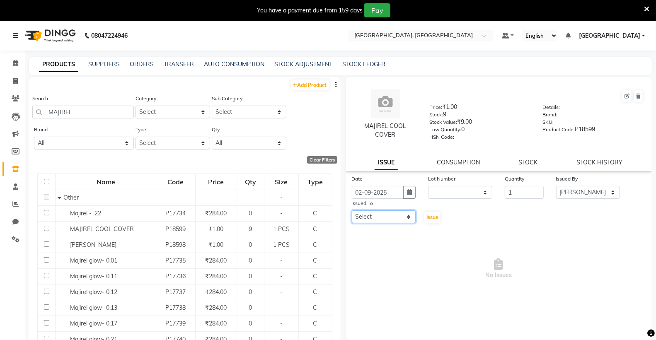
click at [362, 216] on select "Select Admin [PERSON_NAME] [PERSON_NAME] [PERSON_NAME] [PERSON_NAME] [PERSON_NA…" at bounding box center [384, 217] width 64 height 13
select select "72670"
click at [352, 211] on select "Select Admin [PERSON_NAME] [PERSON_NAME] [PERSON_NAME] [PERSON_NAME] [PERSON_NA…" at bounding box center [384, 217] width 64 height 13
click at [435, 215] on span "Issue" at bounding box center [433, 217] width 12 height 6
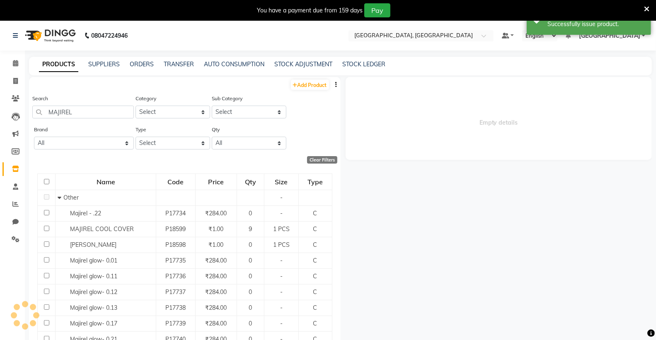
select select
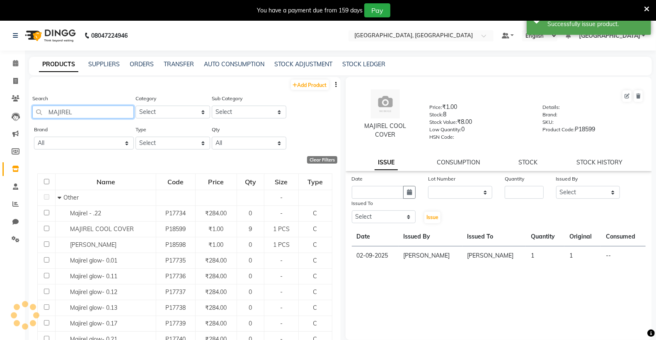
click at [88, 117] on input "MAJIREL" at bounding box center [83, 112] width 102 height 13
type input "M"
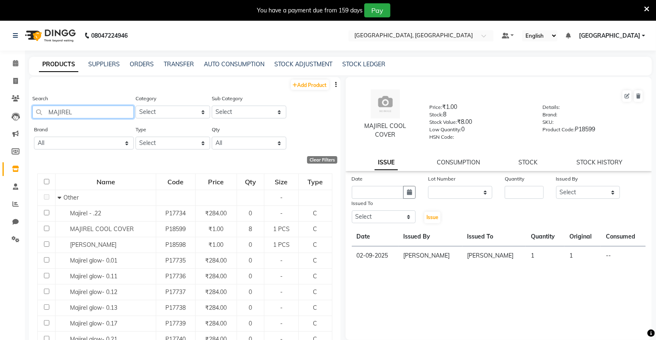
click at [85, 114] on input "MAJIREL" at bounding box center [83, 112] width 102 height 13
click at [99, 112] on input "[PERSON_NAME]" at bounding box center [83, 112] width 102 height 13
type input "M"
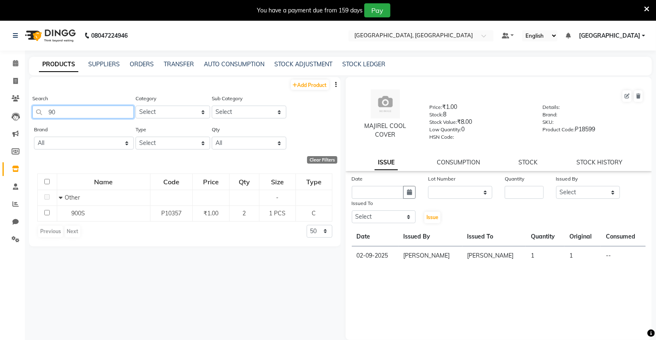
type input "9"
type input "D"
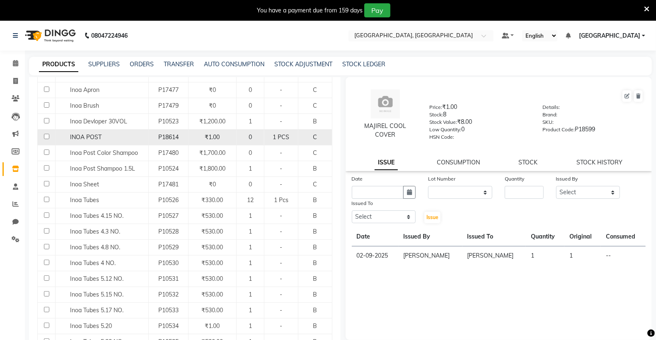
scroll to position [184, 0]
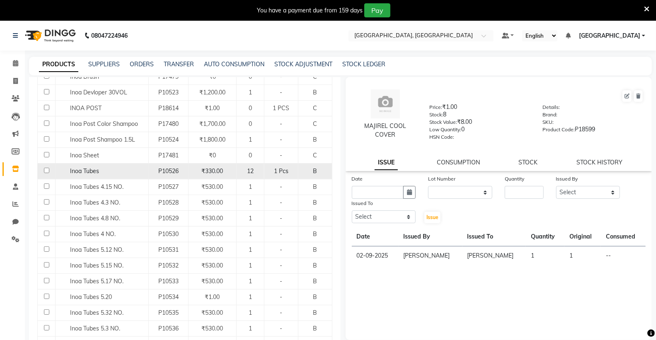
type input "INOA"
click at [116, 169] on div "Inoa Tubes" at bounding box center [102, 171] width 89 height 9
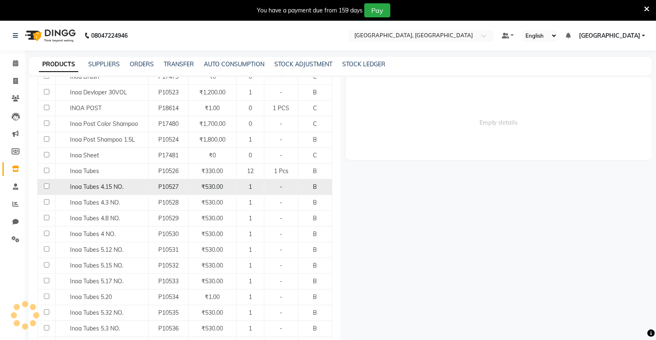
select select
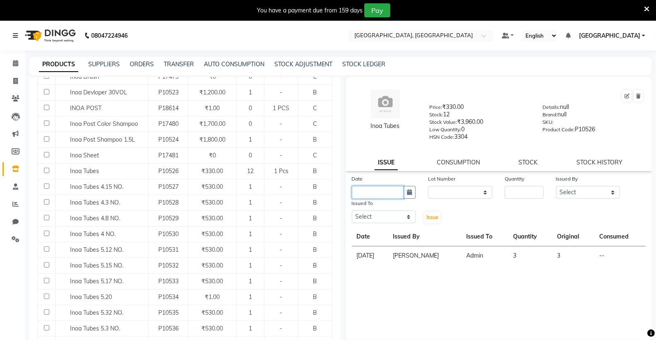
click at [371, 192] on input "text" at bounding box center [378, 192] width 52 height 13
select select "9"
select select "2025"
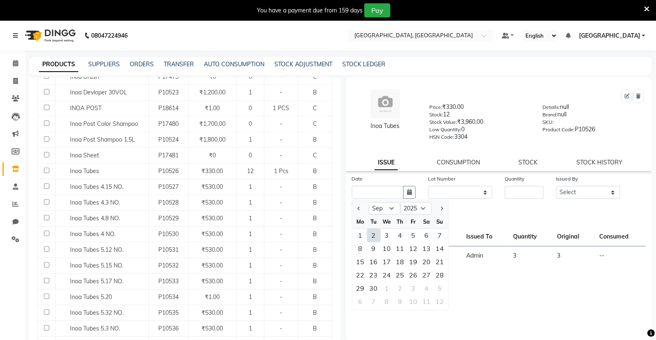
drag, startPoint x: 369, startPoint y: 235, endPoint x: 486, endPoint y: 201, distance: 121.9
click at [371, 235] on div "2" at bounding box center [373, 235] width 13 height 13
type input "02-09-2025"
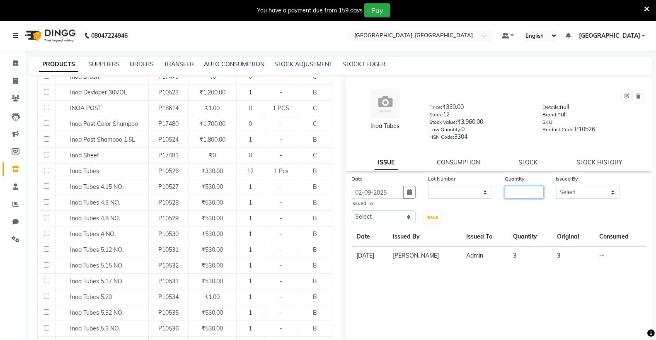
drag, startPoint x: 531, startPoint y: 189, endPoint x: 529, endPoint y: 192, distance: 4.3
click at [529, 192] on input "number" at bounding box center [524, 192] width 39 height 13
type input "2"
drag, startPoint x: 573, startPoint y: 190, endPoint x: 569, endPoint y: 198, distance: 8.5
click at [573, 190] on select "Select Admin [PERSON_NAME] [PERSON_NAME] [PERSON_NAME] [PERSON_NAME] [PERSON_NA…" at bounding box center [588, 192] width 64 height 13
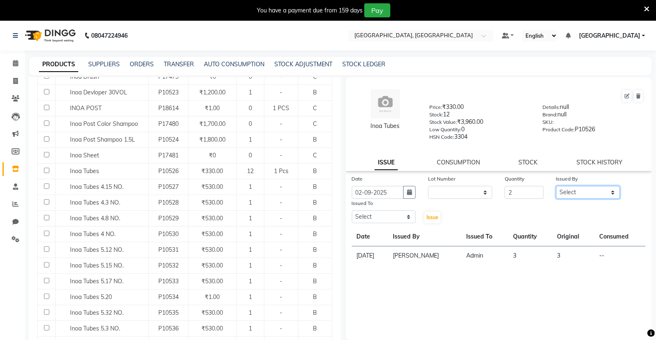
select select "72670"
click at [556, 187] on select "Select Admin [PERSON_NAME] [PERSON_NAME] [PERSON_NAME] [PERSON_NAME] [PERSON_NA…" at bounding box center [588, 192] width 64 height 13
drag, startPoint x: 381, startPoint y: 215, endPoint x: 376, endPoint y: 211, distance: 6.2
click at [381, 215] on select "Select Admin [PERSON_NAME] [PERSON_NAME] [PERSON_NAME] [PERSON_NAME] [PERSON_NA…" at bounding box center [384, 217] width 64 height 13
select select "72670"
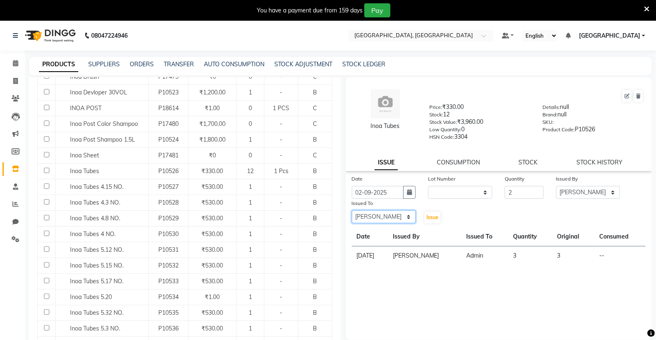
click at [352, 211] on select "Select Admin [PERSON_NAME] [PERSON_NAME] [PERSON_NAME] [PERSON_NAME] [PERSON_NA…" at bounding box center [384, 217] width 64 height 13
click at [426, 219] on button "Issue" at bounding box center [433, 218] width 16 height 12
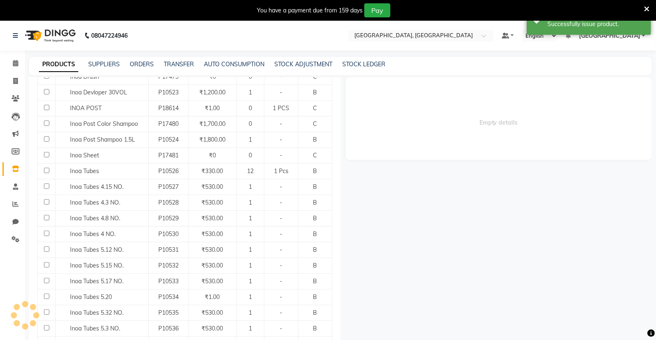
select select
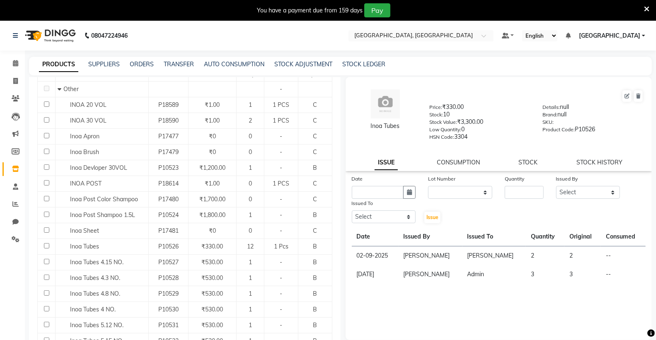
scroll to position [0, 0]
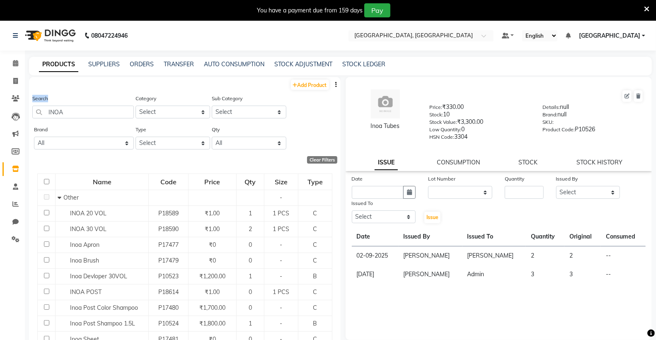
drag, startPoint x: 86, startPoint y: 92, endPoint x: 86, endPoint y: 113, distance: 20.7
drag, startPoint x: 86, startPoint y: 113, endPoint x: 79, endPoint y: 121, distance: 10.6
click at [82, 117] on input "INOA" at bounding box center [83, 112] width 102 height 13
type input "I"
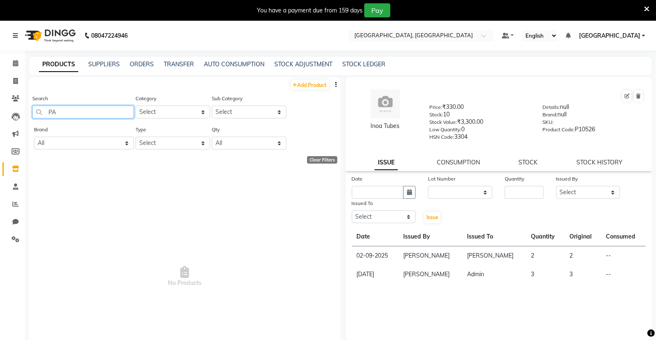
type input "P"
type input "W"
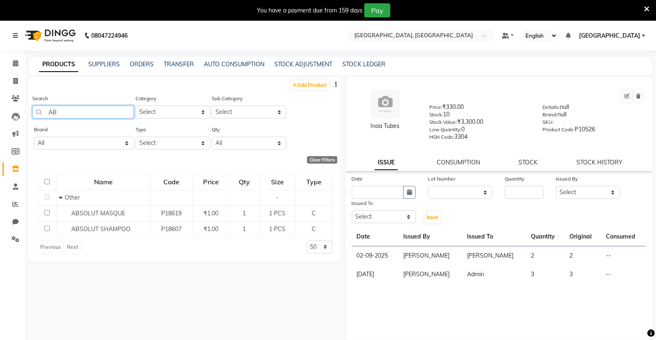
type input "A"
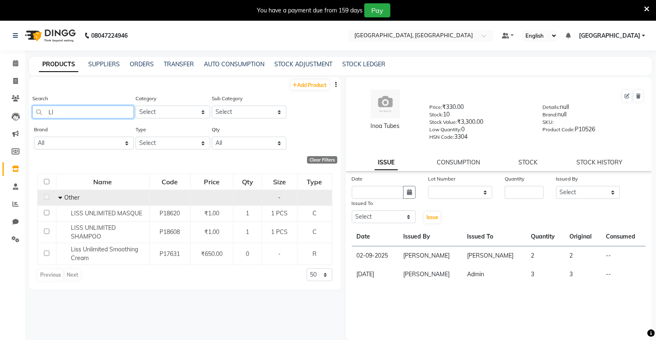
type input "L"
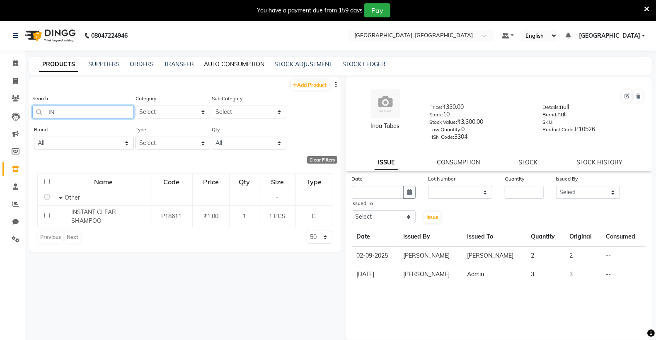
type input "I"
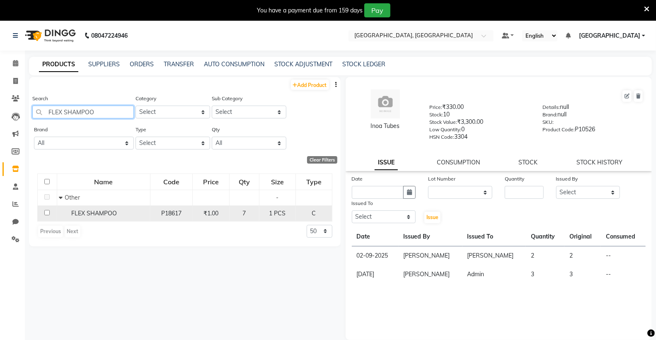
type input "FLEX SHAMPOO"
click at [115, 214] on span "FLEX SHAMPOO" at bounding box center [94, 213] width 46 height 7
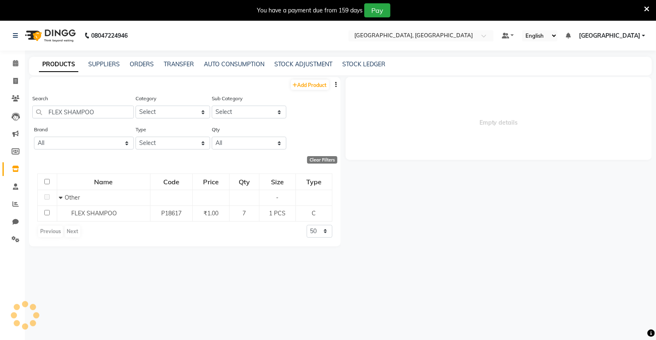
select select
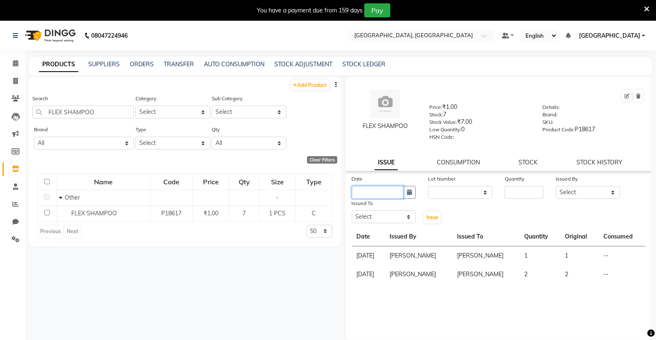
click at [388, 189] on input "text" at bounding box center [378, 192] width 52 height 13
select select "9"
select select "2025"
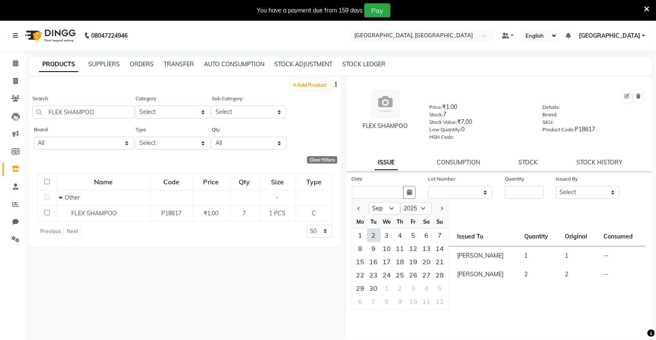
drag, startPoint x: 370, startPoint y: 232, endPoint x: 447, endPoint y: 224, distance: 77.2
click at [371, 231] on div "2" at bounding box center [373, 235] width 13 height 13
type input "02-09-2025"
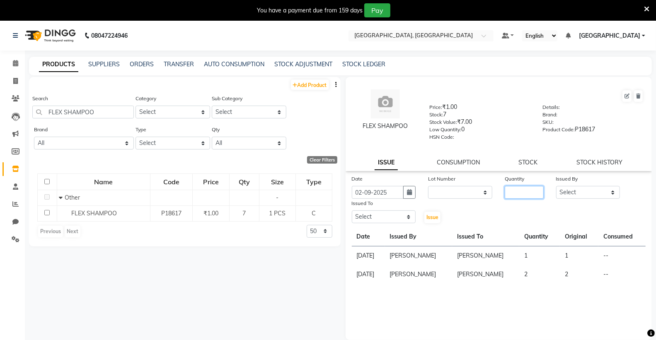
drag, startPoint x: 539, startPoint y: 192, endPoint x: 541, endPoint y: 181, distance: 11.3
click at [540, 190] on input "number" at bounding box center [524, 192] width 39 height 13
type input "1"
drag, startPoint x: 566, startPoint y: 193, endPoint x: 566, endPoint y: 199, distance: 5.9
click at [566, 193] on select "Select Admin [PERSON_NAME] [PERSON_NAME] [PERSON_NAME] [PERSON_NAME] [PERSON_NA…" at bounding box center [588, 192] width 64 height 13
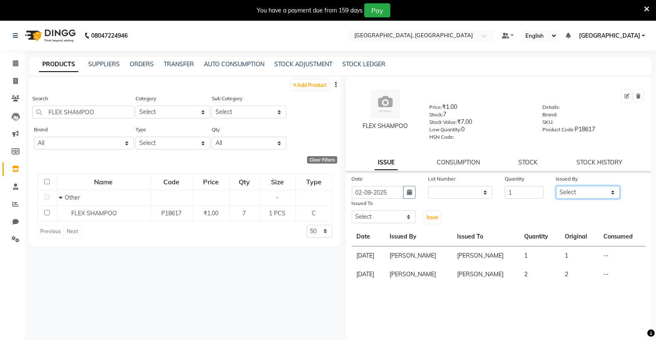
select select "72670"
click at [556, 187] on select "Select Admin [PERSON_NAME] [PERSON_NAME] [PERSON_NAME] [PERSON_NAME] [PERSON_NA…" at bounding box center [588, 192] width 64 height 13
drag, startPoint x: 371, startPoint y: 216, endPoint x: 370, endPoint y: 212, distance: 4.3
click at [371, 216] on select "Select Admin [PERSON_NAME] [PERSON_NAME] [PERSON_NAME] [PERSON_NAME] [PERSON_NA…" at bounding box center [384, 217] width 64 height 13
select select "72670"
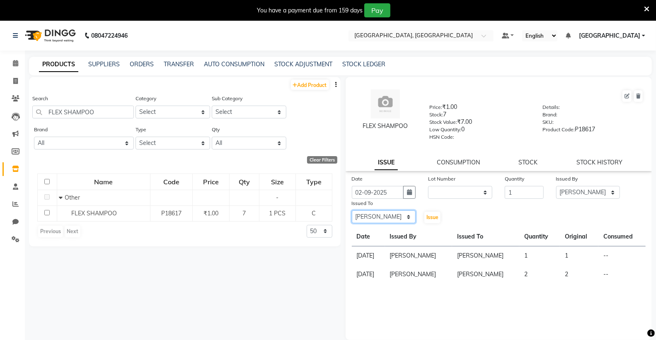
click at [352, 211] on select "Select Admin [PERSON_NAME] [PERSON_NAME] [PERSON_NAME] [PERSON_NAME] [PERSON_NA…" at bounding box center [384, 217] width 64 height 13
drag, startPoint x: 432, startPoint y: 219, endPoint x: 412, endPoint y: 221, distance: 20.9
click at [426, 220] on button "Issue" at bounding box center [433, 218] width 16 height 12
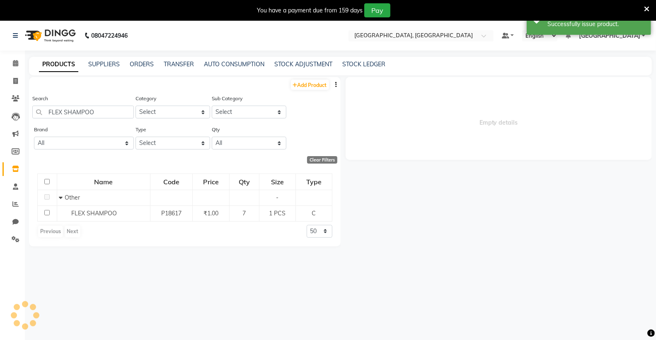
select select
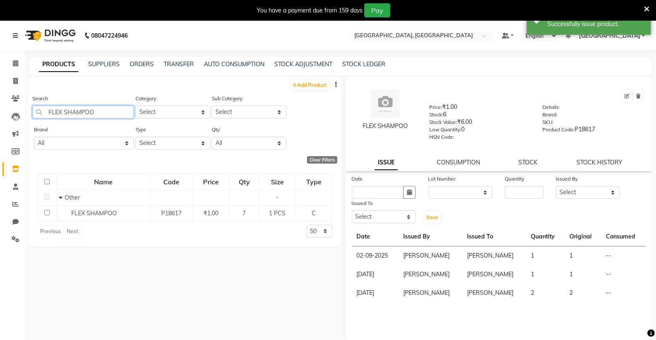
click at [123, 115] on input "FLEX SHAMPOO" at bounding box center [83, 112] width 102 height 13
type input "F"
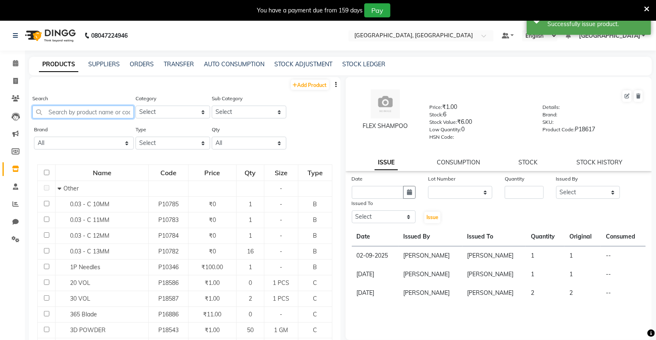
type input "E"
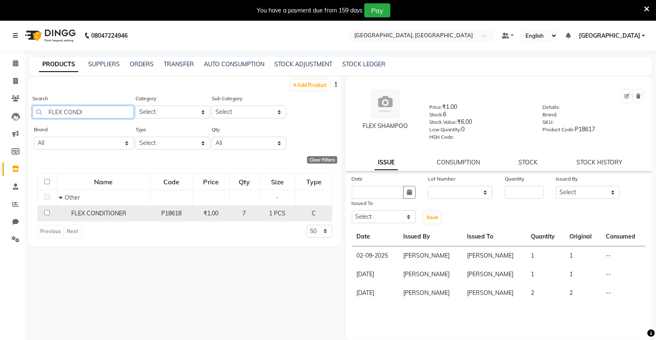
type input "FLEX CONDI"
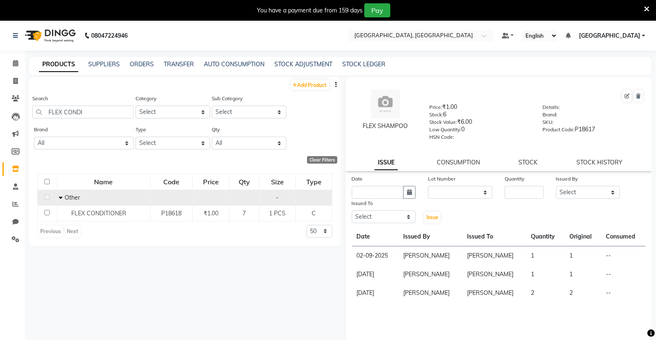
drag, startPoint x: 104, startPoint y: 210, endPoint x: 107, endPoint y: 205, distance: 5.8
click at [104, 210] on span "FLEX CONDITIONER" at bounding box center [98, 213] width 55 height 7
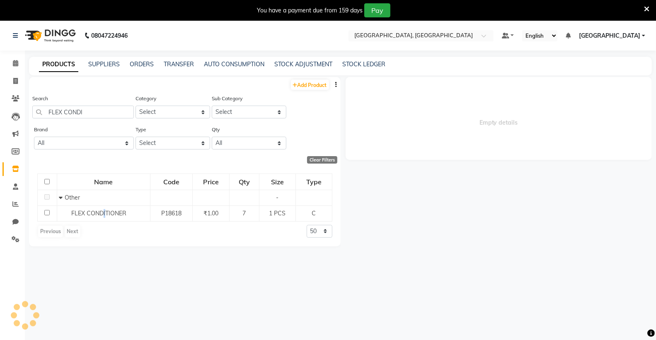
select select
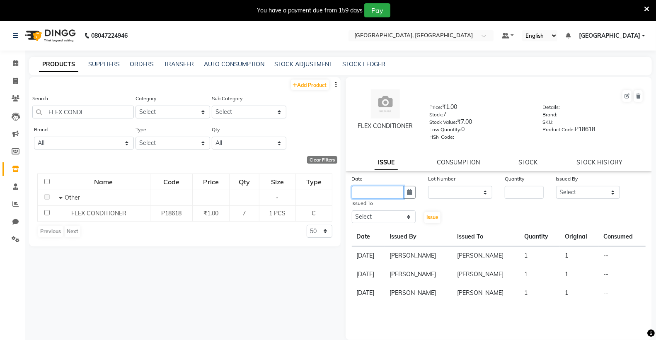
click at [372, 191] on input "text" at bounding box center [378, 192] width 52 height 13
select select "9"
select select "2025"
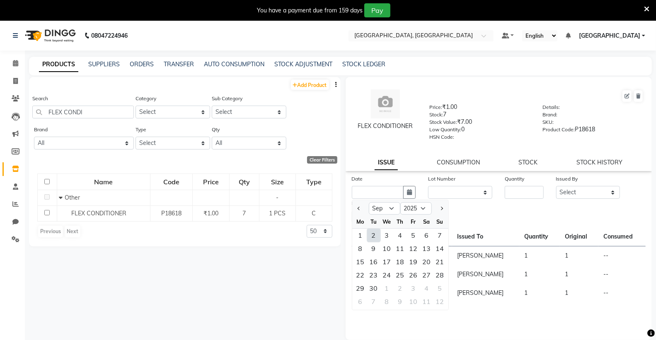
drag, startPoint x: 371, startPoint y: 241, endPoint x: 379, endPoint y: 239, distance: 8.5
click at [373, 241] on div "2" at bounding box center [373, 235] width 13 height 13
type input "02-09-2025"
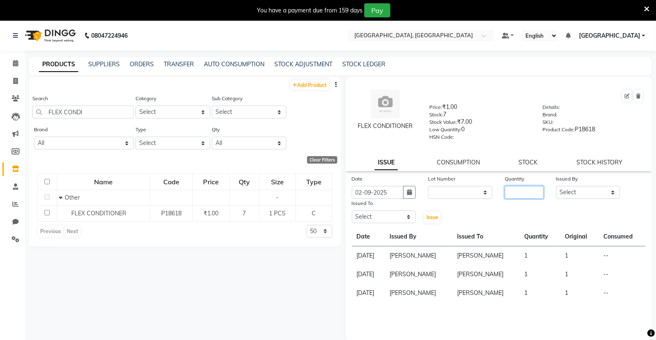
click at [523, 190] on input "number" at bounding box center [524, 192] width 39 height 13
type input "2"
click at [585, 189] on select "Select Admin [PERSON_NAME] [PERSON_NAME] [PERSON_NAME] [PERSON_NAME] [PERSON_NA…" at bounding box center [588, 192] width 64 height 13
select select "72670"
click at [556, 187] on select "Select Admin [PERSON_NAME] [PERSON_NAME] [PERSON_NAME] [PERSON_NAME] [PERSON_NA…" at bounding box center [588, 192] width 64 height 13
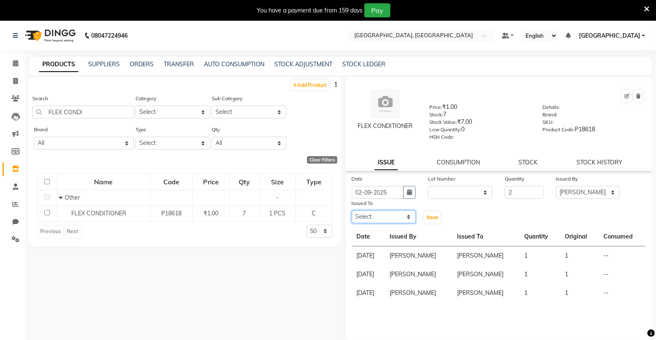
click at [362, 218] on select "Select Admin [PERSON_NAME] [PERSON_NAME] [PERSON_NAME] [PERSON_NAME] [PERSON_NA…" at bounding box center [384, 217] width 64 height 13
select select "72670"
click at [352, 211] on select "Select Admin [PERSON_NAME] [PERSON_NAME] [PERSON_NAME] [PERSON_NAME] [PERSON_NA…" at bounding box center [384, 217] width 64 height 13
click at [435, 216] on span "Issue" at bounding box center [433, 217] width 12 height 6
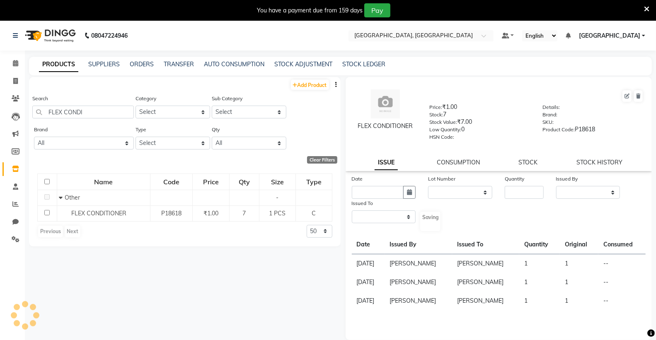
select select
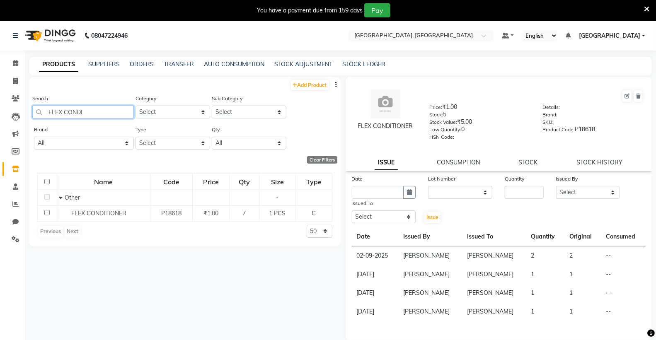
click at [117, 110] on input "FLEX CONDI" at bounding box center [83, 112] width 102 height 13
type input "F"
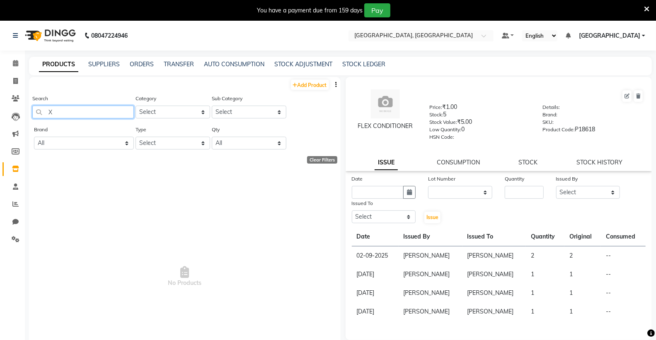
type input "X"
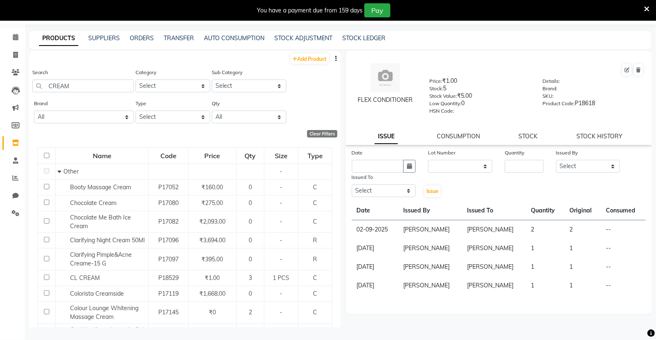
drag, startPoint x: 80, startPoint y: 93, endPoint x: 80, endPoint y: 89, distance: 4.2
click at [80, 93] on div "Search CREAM" at bounding box center [83, 83] width 102 height 31
drag, startPoint x: 80, startPoint y: 86, endPoint x: 83, endPoint y: 72, distance: 14.9
click at [81, 80] on input "CREAM" at bounding box center [83, 86] width 102 height 13
type input "C"
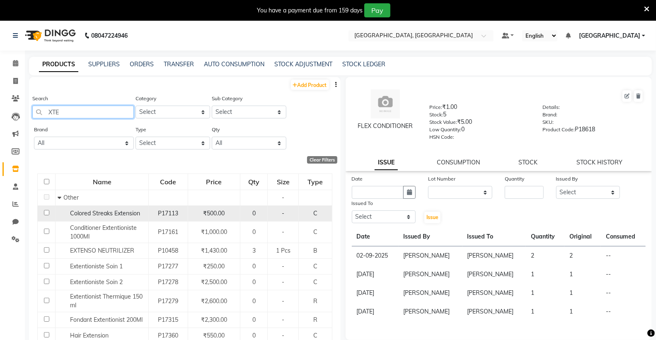
scroll to position [46, 0]
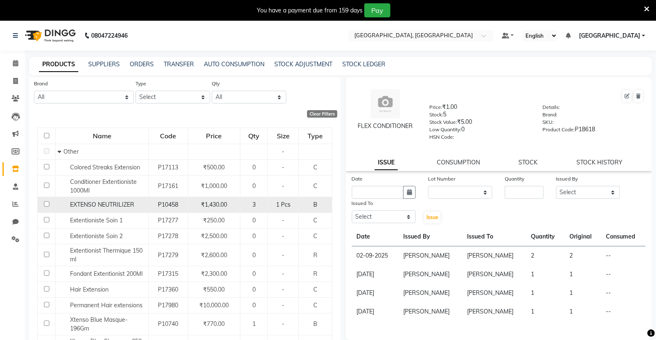
type input "XTE"
click at [117, 207] on span "EXTENSO NEUTRILIZER" at bounding box center [102, 204] width 64 height 7
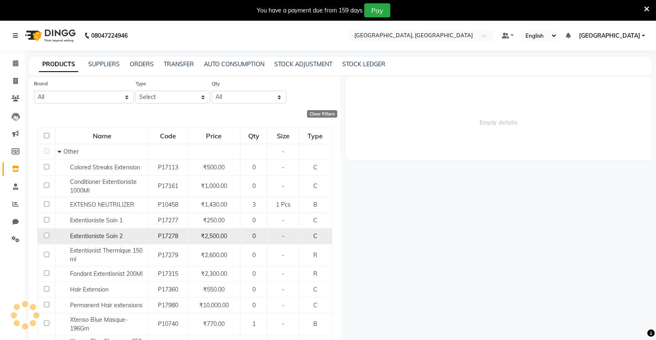
select select
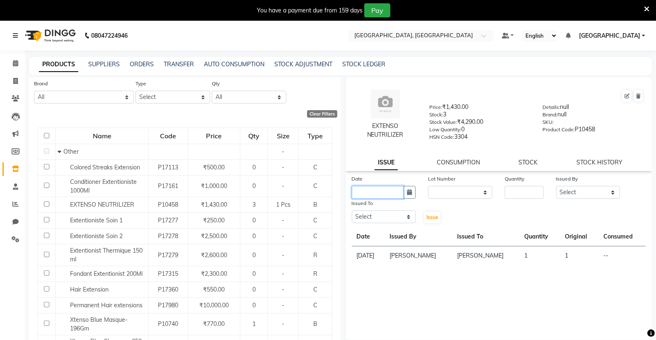
click at [372, 196] on input "text" at bounding box center [378, 192] width 52 height 13
select select "9"
select select "2025"
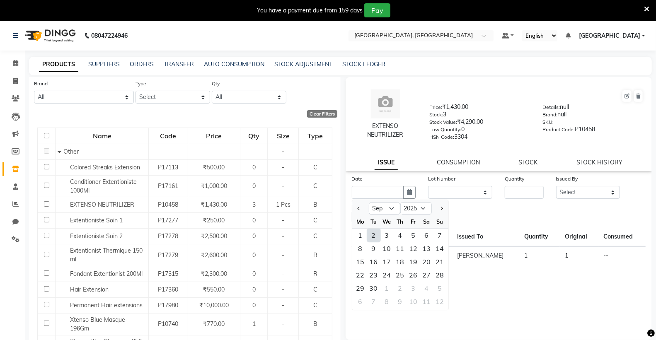
click at [378, 236] on div "2" at bounding box center [373, 235] width 13 height 13
type input "02-09-2025"
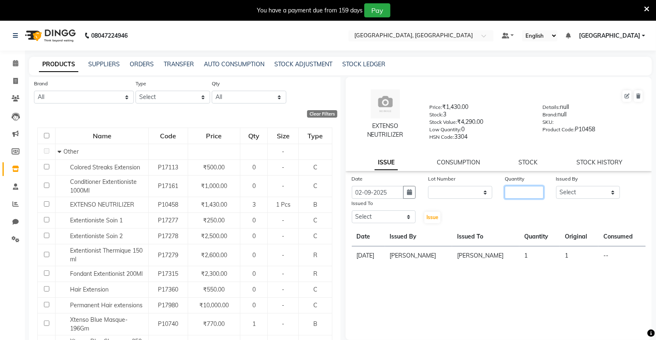
click at [520, 191] on input "number" at bounding box center [524, 192] width 39 height 13
type input "1"
click at [582, 198] on select "Select Admin [PERSON_NAME] [PERSON_NAME] [PERSON_NAME] [PERSON_NAME] [PERSON_NA…" at bounding box center [588, 192] width 64 height 13
select select "72670"
click at [556, 187] on select "Select Admin [PERSON_NAME] [PERSON_NAME] [PERSON_NAME] [PERSON_NAME] [PERSON_NA…" at bounding box center [588, 192] width 64 height 13
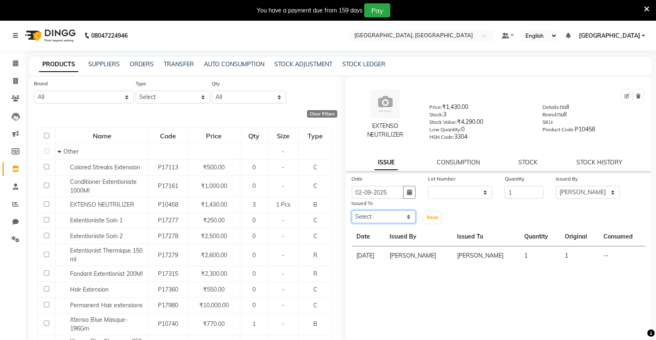
drag, startPoint x: 375, startPoint y: 217, endPoint x: 371, endPoint y: 211, distance: 7.5
click at [374, 217] on select "Select Admin [PERSON_NAME] [PERSON_NAME] [PERSON_NAME] [PERSON_NAME] [PERSON_NA…" at bounding box center [384, 217] width 64 height 13
select select "72670"
click at [352, 211] on select "Select Admin [PERSON_NAME] [PERSON_NAME] [PERSON_NAME] [PERSON_NAME] [PERSON_NA…" at bounding box center [384, 217] width 64 height 13
click at [437, 219] on span "Issue" at bounding box center [433, 217] width 12 height 6
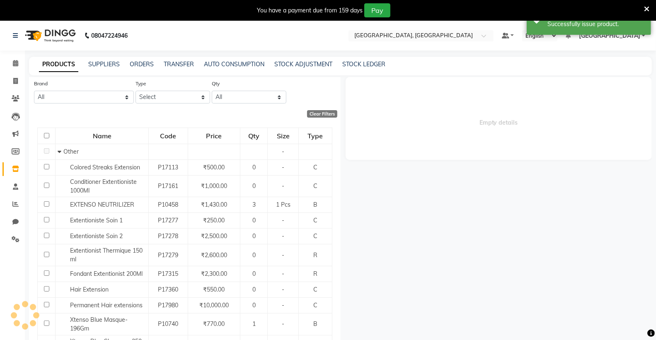
select select
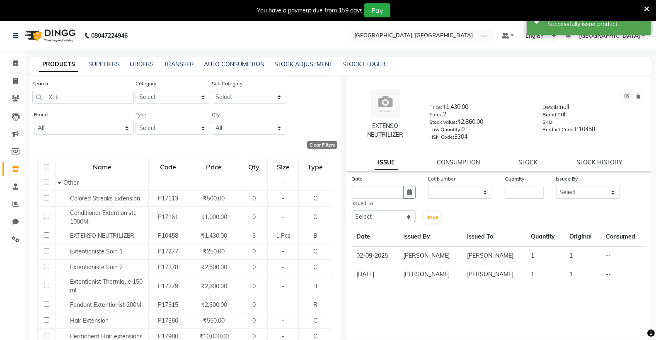
scroll to position [0, 0]
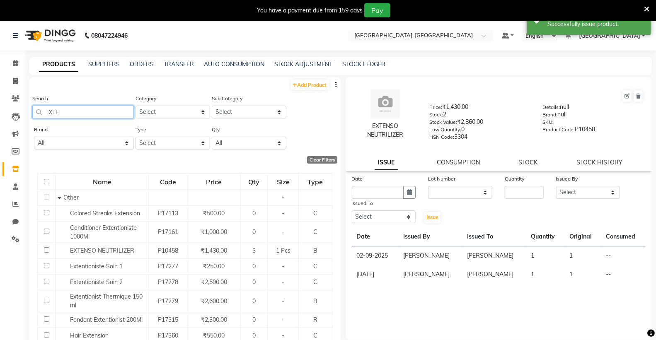
click at [109, 105] on div "Search XTE" at bounding box center [83, 106] width 102 height 24
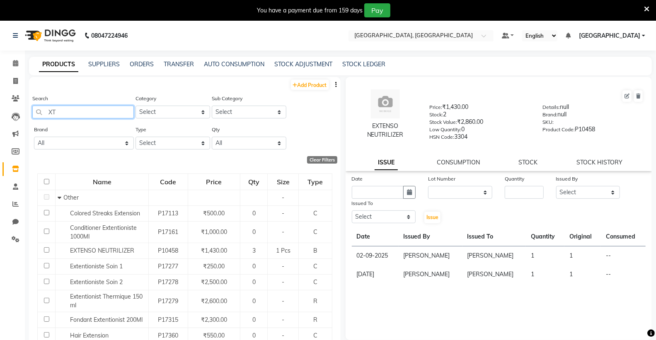
type input "X"
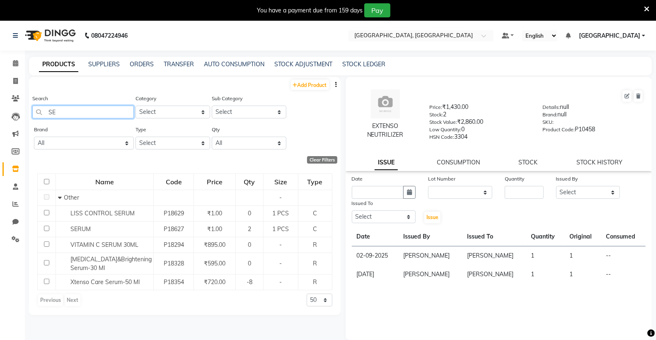
type input "S"
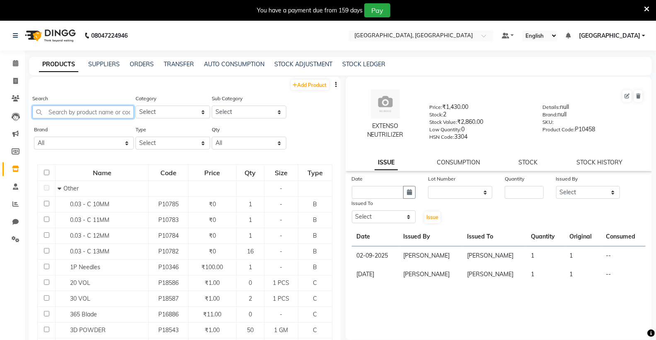
type input "C"
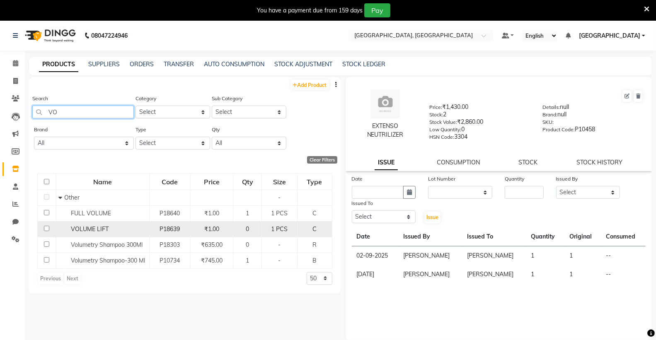
type input "V"
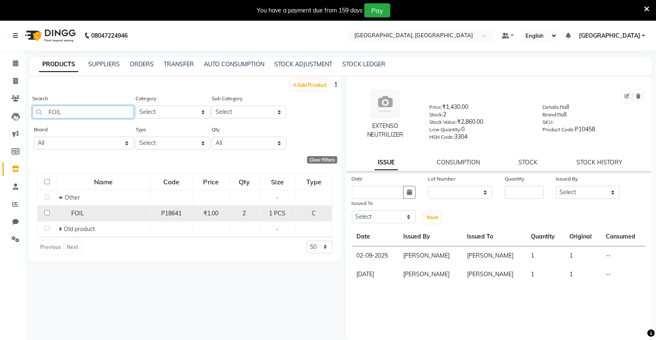
type input "FOIL"
click at [100, 216] on div "FOIL" at bounding box center [103, 213] width 89 height 9
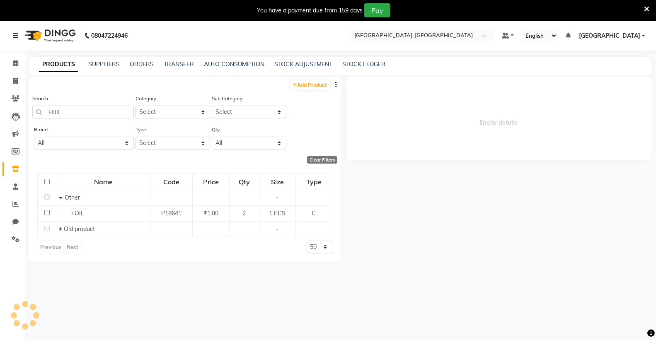
select select
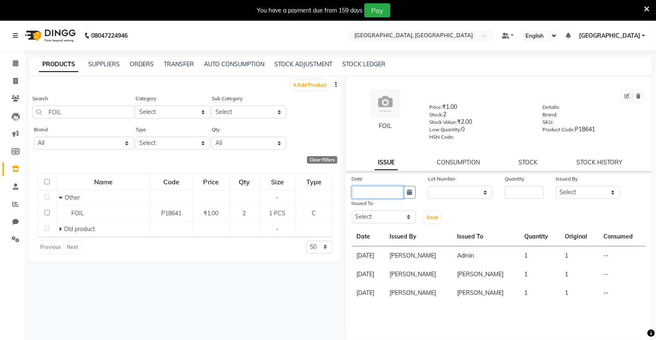
click at [389, 192] on input "text" at bounding box center [378, 192] width 52 height 13
select select "9"
select select "2025"
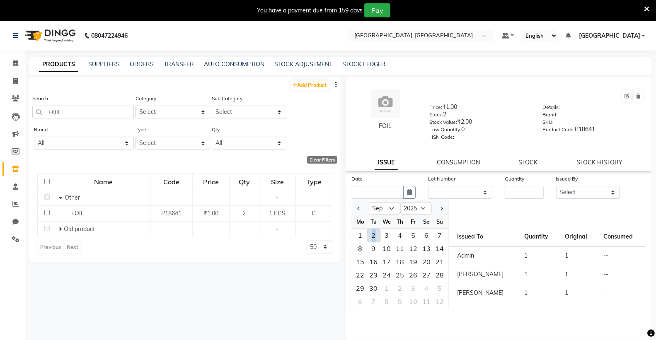
click at [374, 231] on div "2" at bounding box center [373, 235] width 13 height 13
type input "02-09-2025"
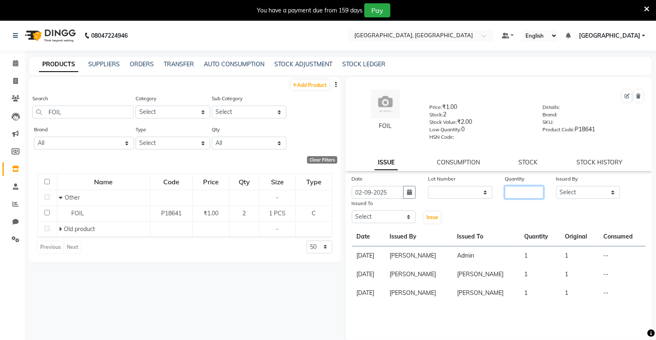
click at [505, 197] on input "number" at bounding box center [524, 192] width 39 height 13
type input "1"
click at [569, 194] on select "Select Admin [PERSON_NAME] [PERSON_NAME] [PERSON_NAME] [PERSON_NAME] [PERSON_NA…" at bounding box center [588, 192] width 64 height 13
select select "72670"
click at [556, 187] on select "Select Admin [PERSON_NAME] [PERSON_NAME] [PERSON_NAME] [PERSON_NAME] [PERSON_NA…" at bounding box center [588, 192] width 64 height 13
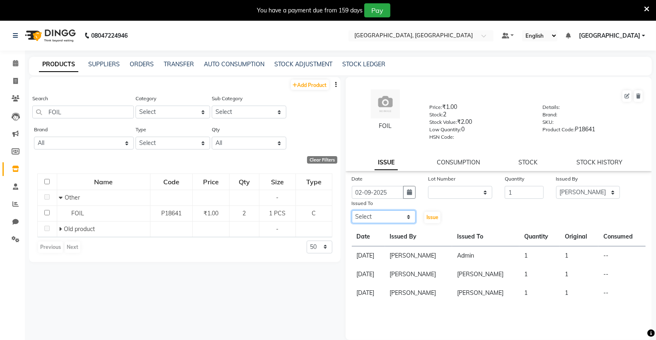
drag, startPoint x: 362, startPoint y: 217, endPoint x: 365, endPoint y: 212, distance: 5.8
click at [362, 217] on select "Select Admin [PERSON_NAME] [PERSON_NAME] [PERSON_NAME] [PERSON_NAME] [PERSON_NA…" at bounding box center [384, 217] width 64 height 13
select select "72670"
click at [352, 211] on select "Select Admin [PERSON_NAME] [PERSON_NAME] [PERSON_NAME] [PERSON_NAME] [PERSON_NA…" at bounding box center [384, 217] width 64 height 13
click at [428, 218] on span "Issue" at bounding box center [433, 217] width 12 height 6
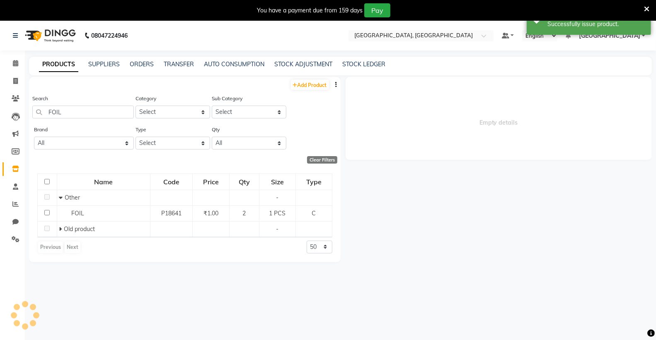
select select
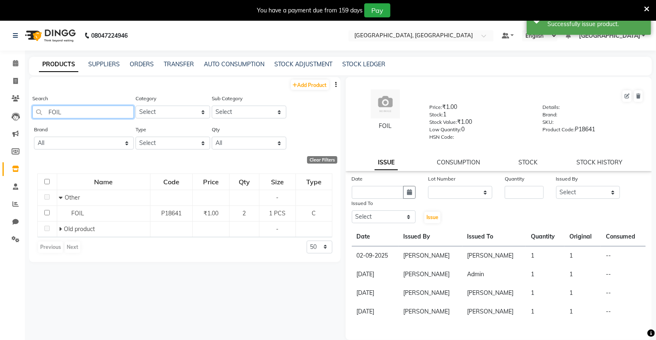
click at [80, 114] on input "FOIL" at bounding box center [83, 112] width 102 height 13
type input "F"
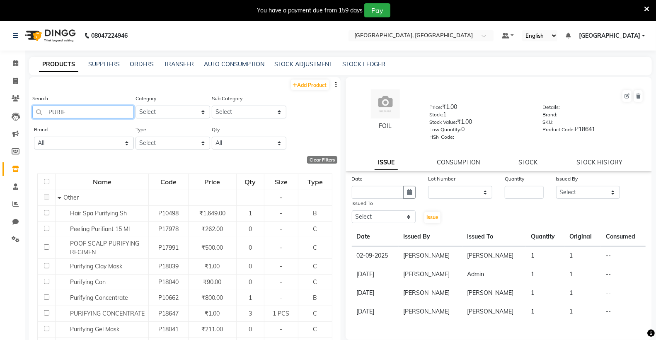
type input "PURIFY"
